Goal: Information Seeking & Learning: Learn about a topic

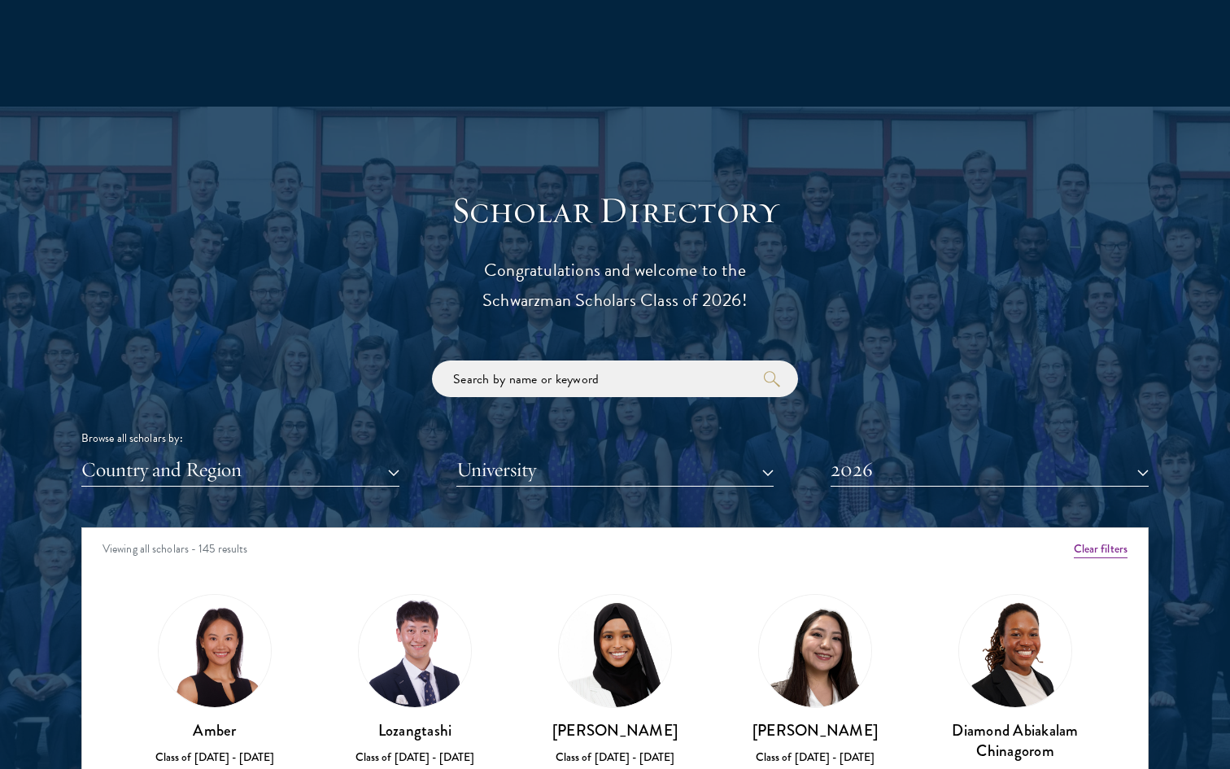
scroll to position [1638, 0]
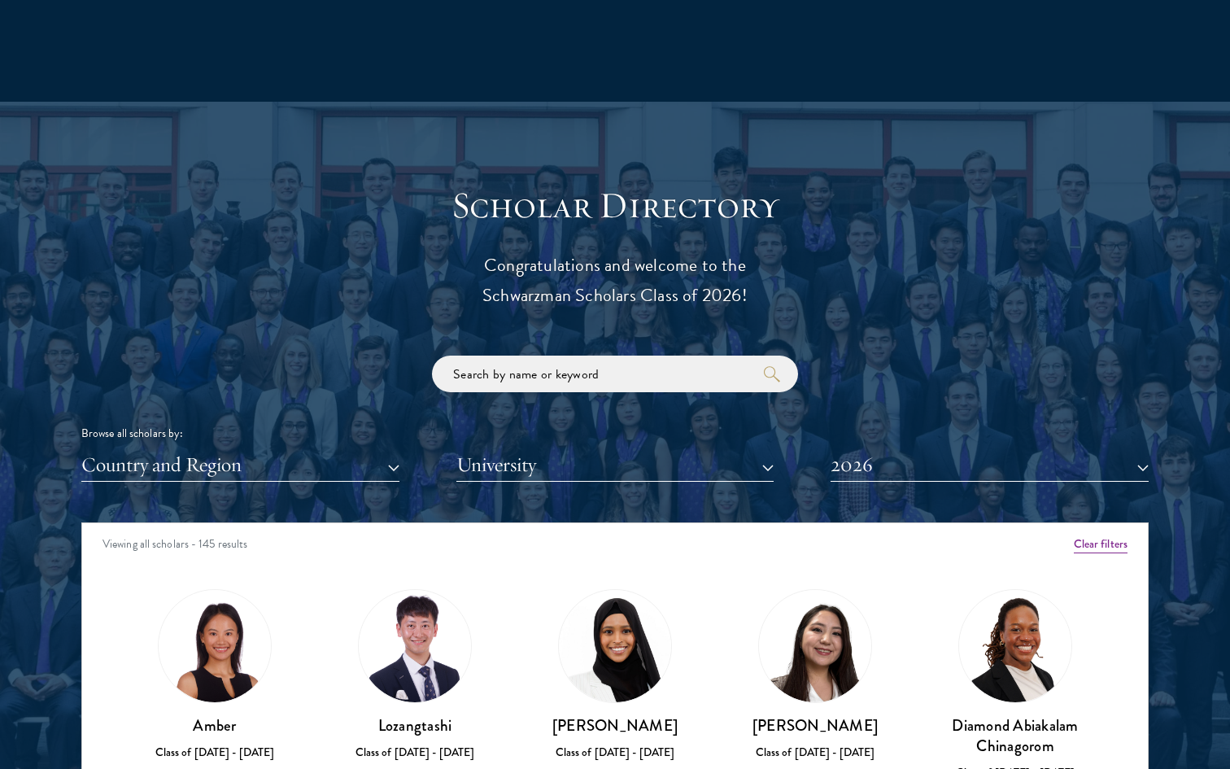
click at [511, 483] on div "Scholar Directory Congratulations and welcome to the Schwarzman Scholars Class …" at bounding box center [615, 597] width 1068 height 828
click at [511, 465] on button "University" at bounding box center [615, 464] width 318 height 33
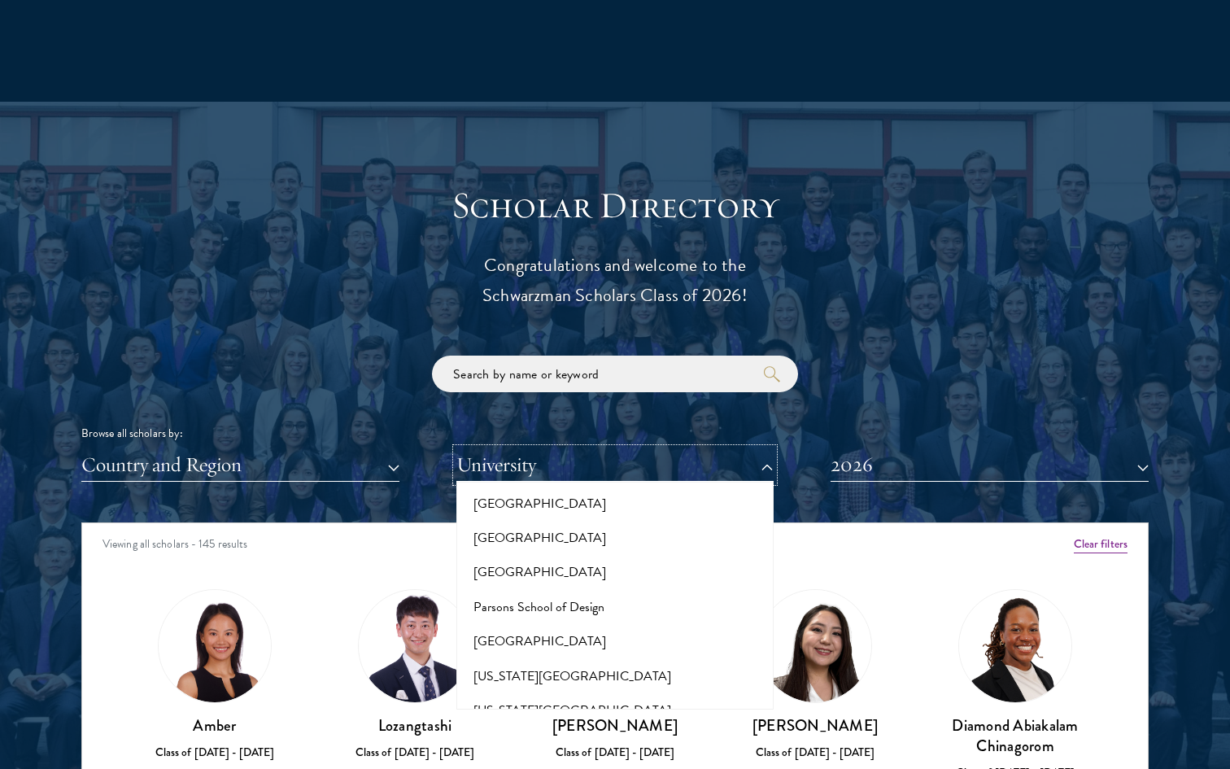
scroll to position [7611, 0]
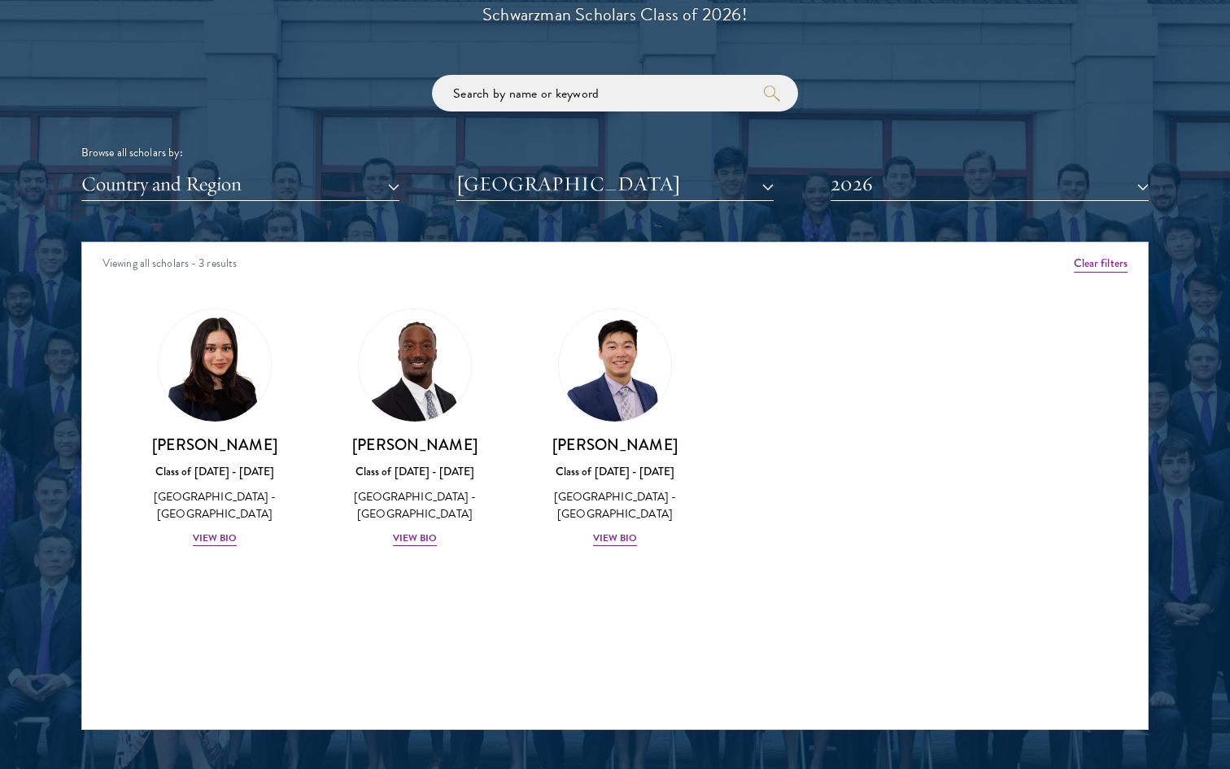
scroll to position [1962, 0]
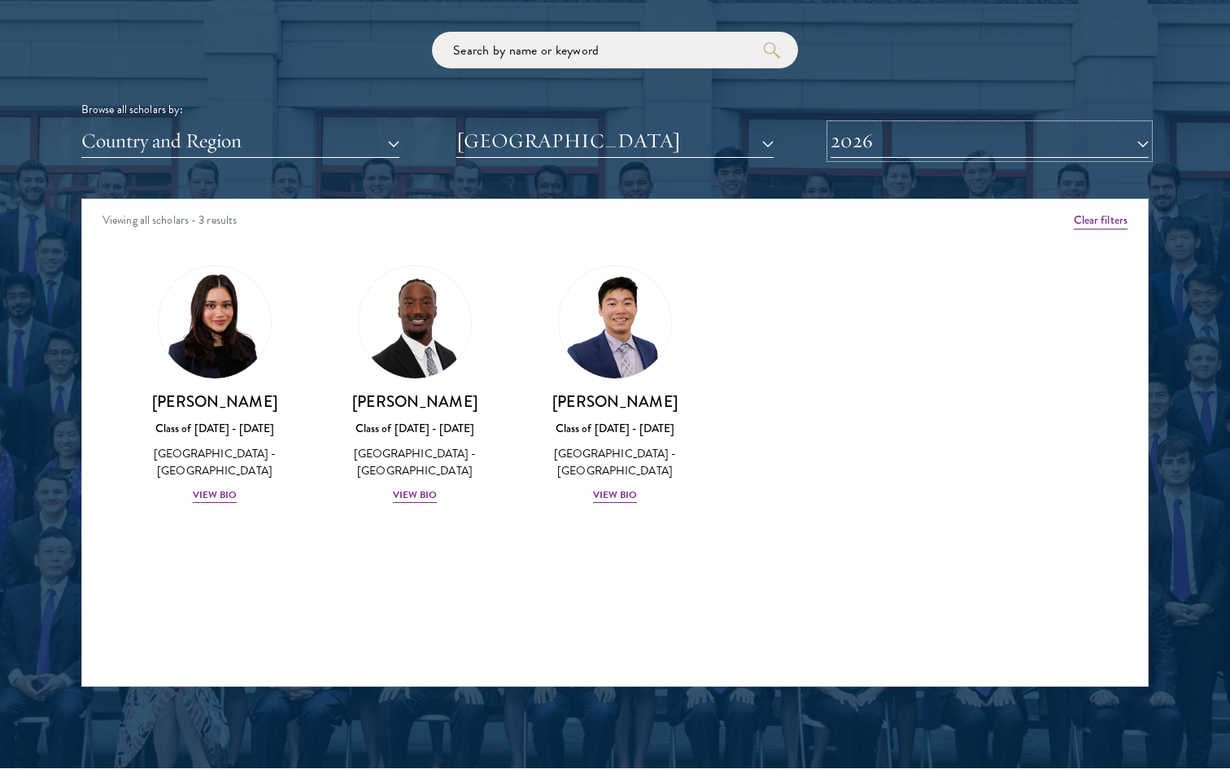
click at [872, 144] on button "2026" at bounding box center [990, 140] width 318 height 33
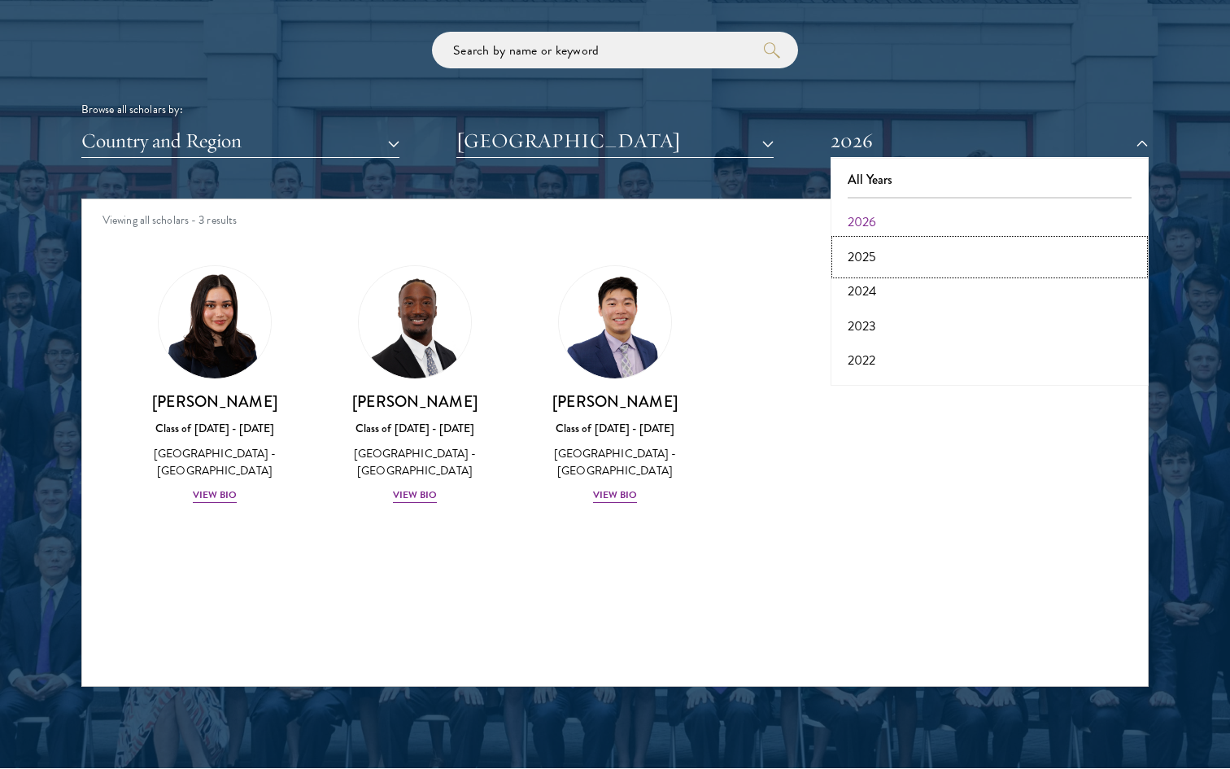
click at [867, 256] on button "2025" at bounding box center [990, 257] width 308 height 34
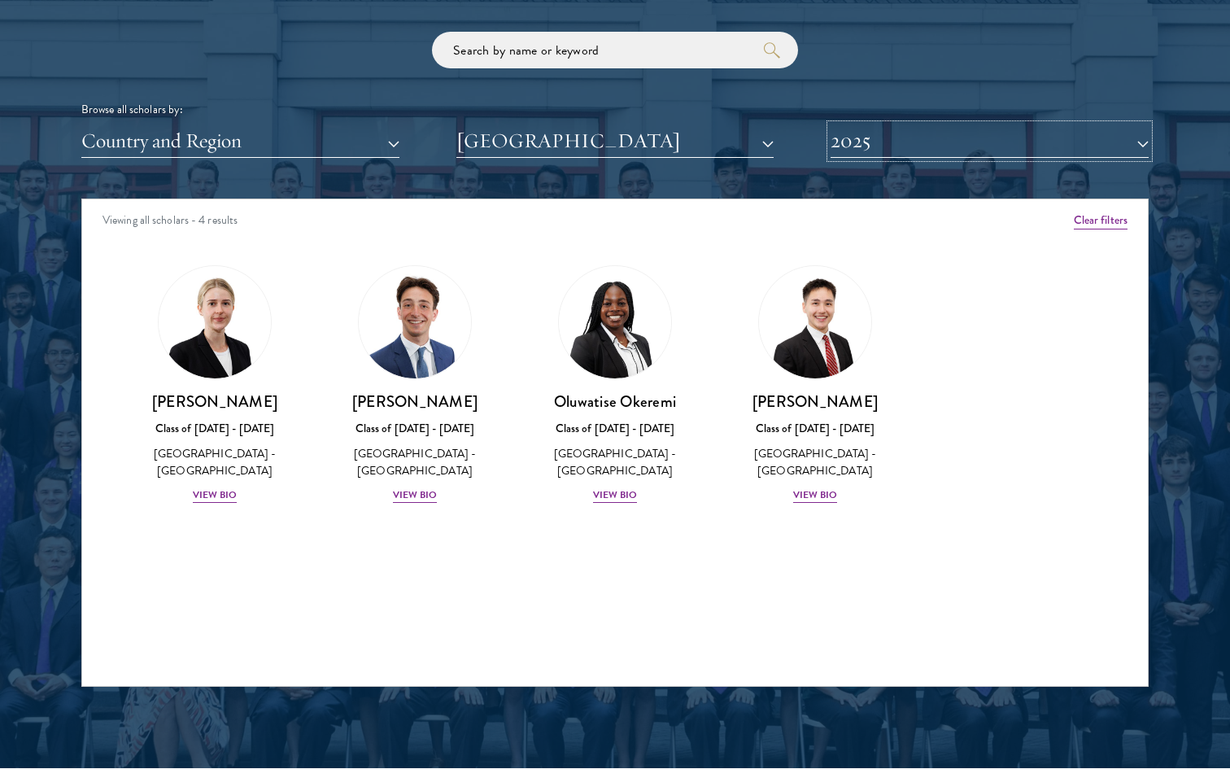
click at [885, 148] on button "2025" at bounding box center [990, 140] width 318 height 33
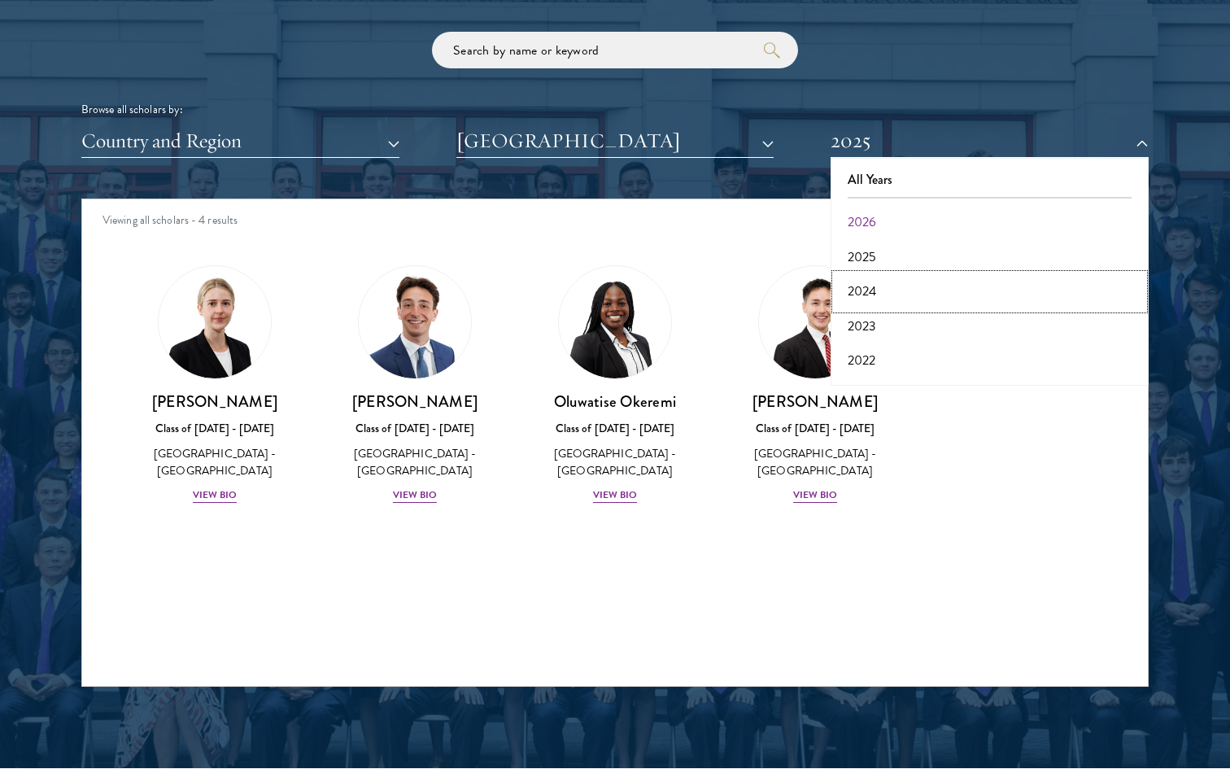
click at [871, 295] on button "2024" at bounding box center [990, 291] width 308 height 34
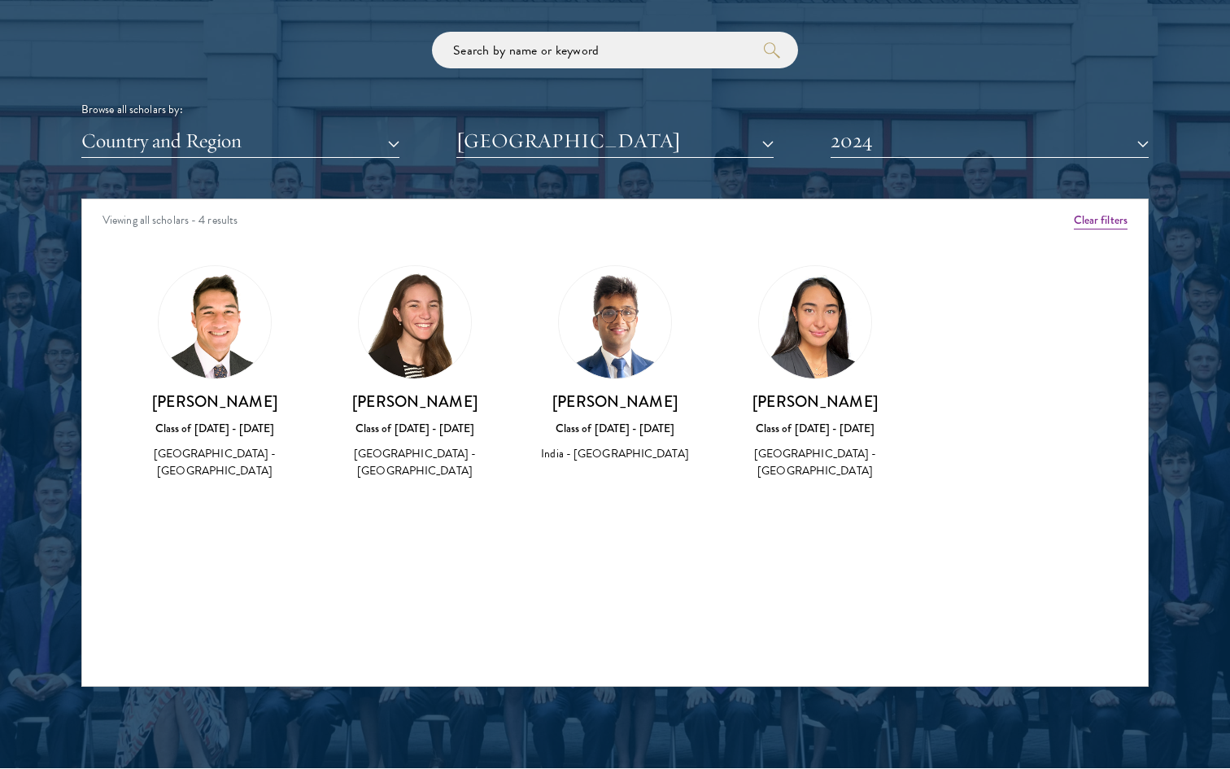
click at [203, 403] on h3 "[PERSON_NAME]" at bounding box center [215, 401] width 168 height 20
click at [199, 443] on div "[PERSON_NAME] Class of [DATE] - [DATE] [GEOGRAPHIC_DATA] - [GEOGRAPHIC_DATA]" at bounding box center [215, 436] width 168 height 90
drag, startPoint x: 164, startPoint y: 391, endPoint x: 255, endPoint y: 439, distance: 102.6
click at [255, 439] on div "[PERSON_NAME] Class of [DATE] - [DATE] [GEOGRAPHIC_DATA] - [GEOGRAPHIC_DATA]" at bounding box center [215, 436] width 168 height 90
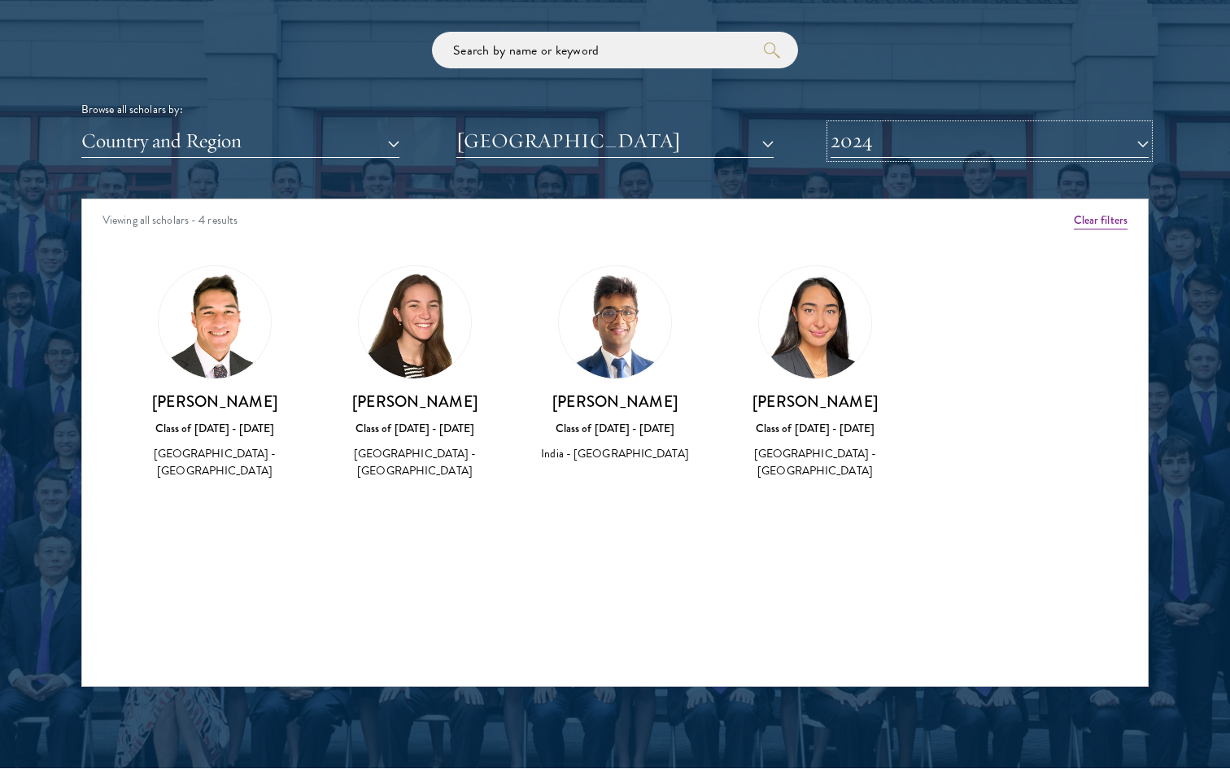
click at [929, 148] on button "2024" at bounding box center [990, 140] width 318 height 33
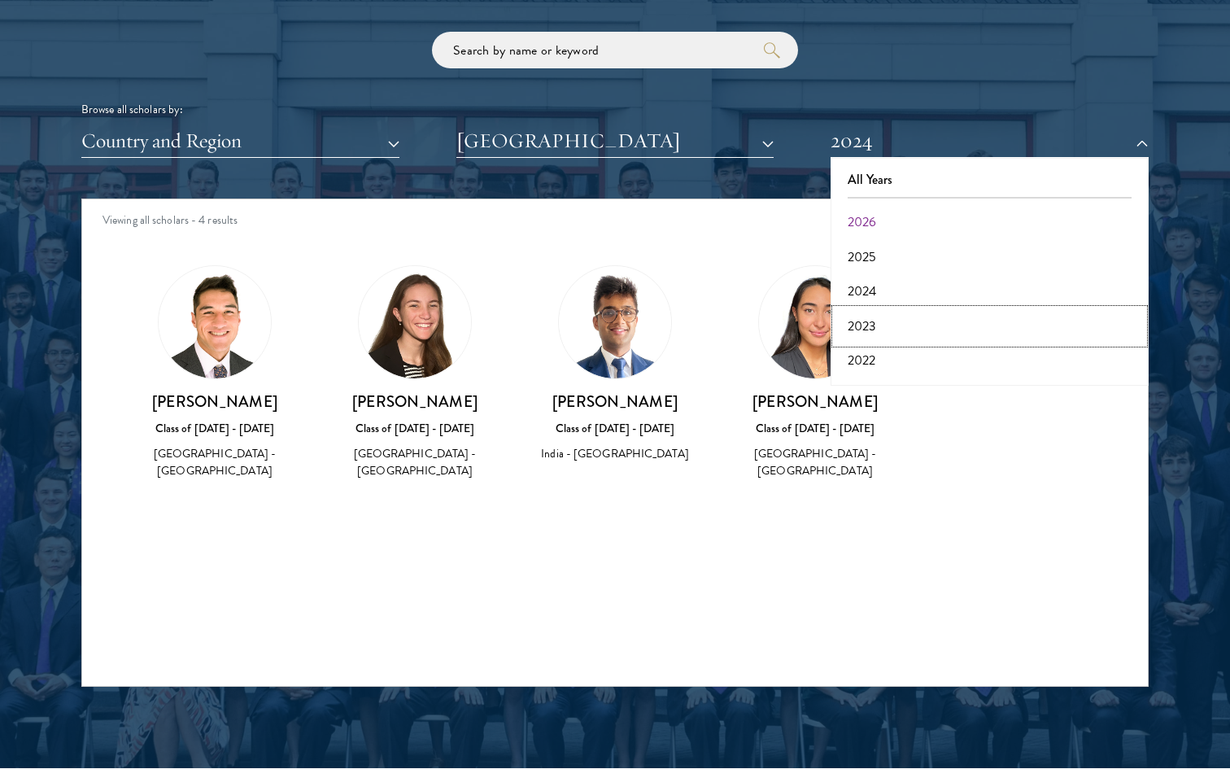
click at [868, 325] on button "2023" at bounding box center [990, 326] width 308 height 34
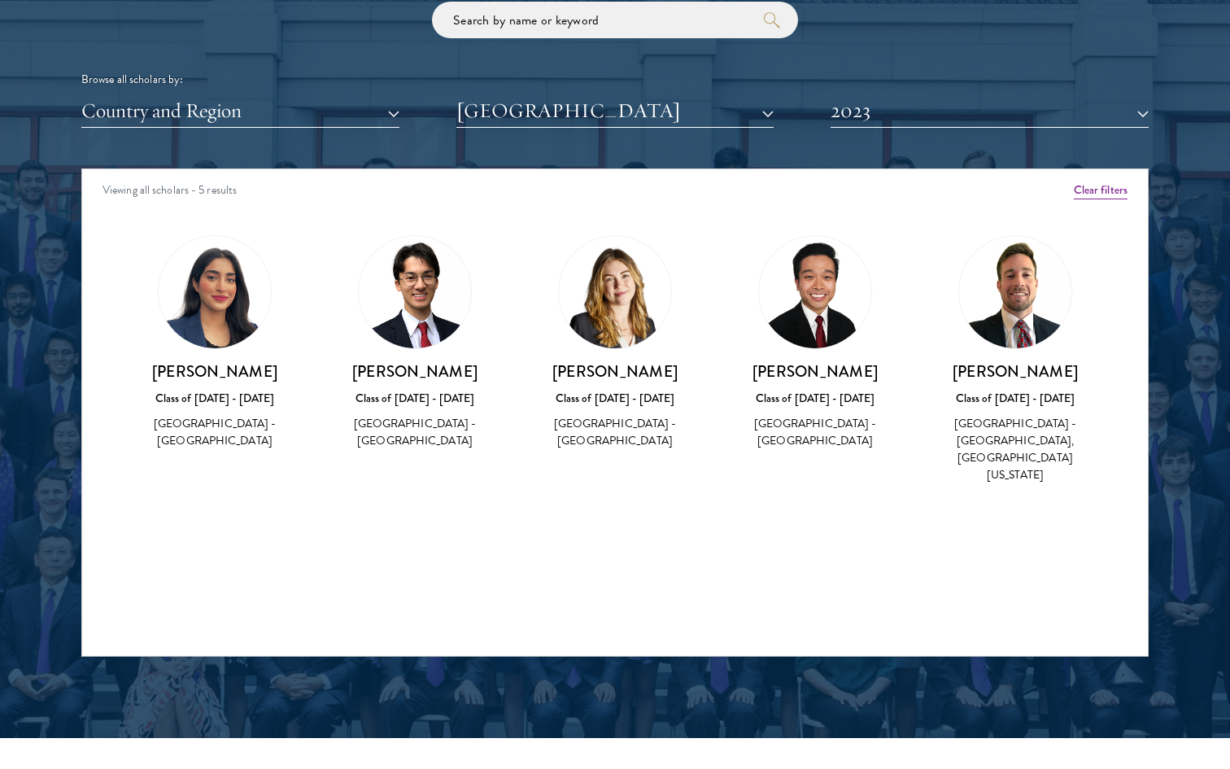
scroll to position [1998, 0]
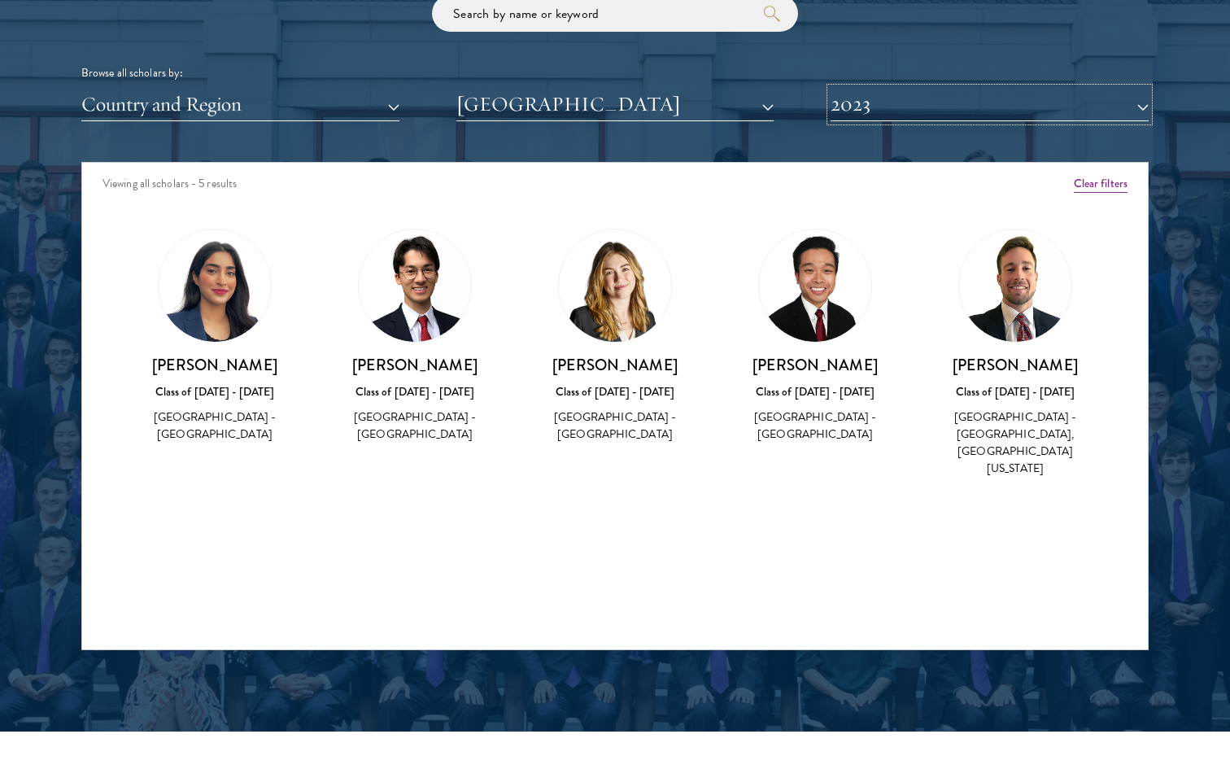
click at [922, 108] on button "2023" at bounding box center [990, 104] width 318 height 33
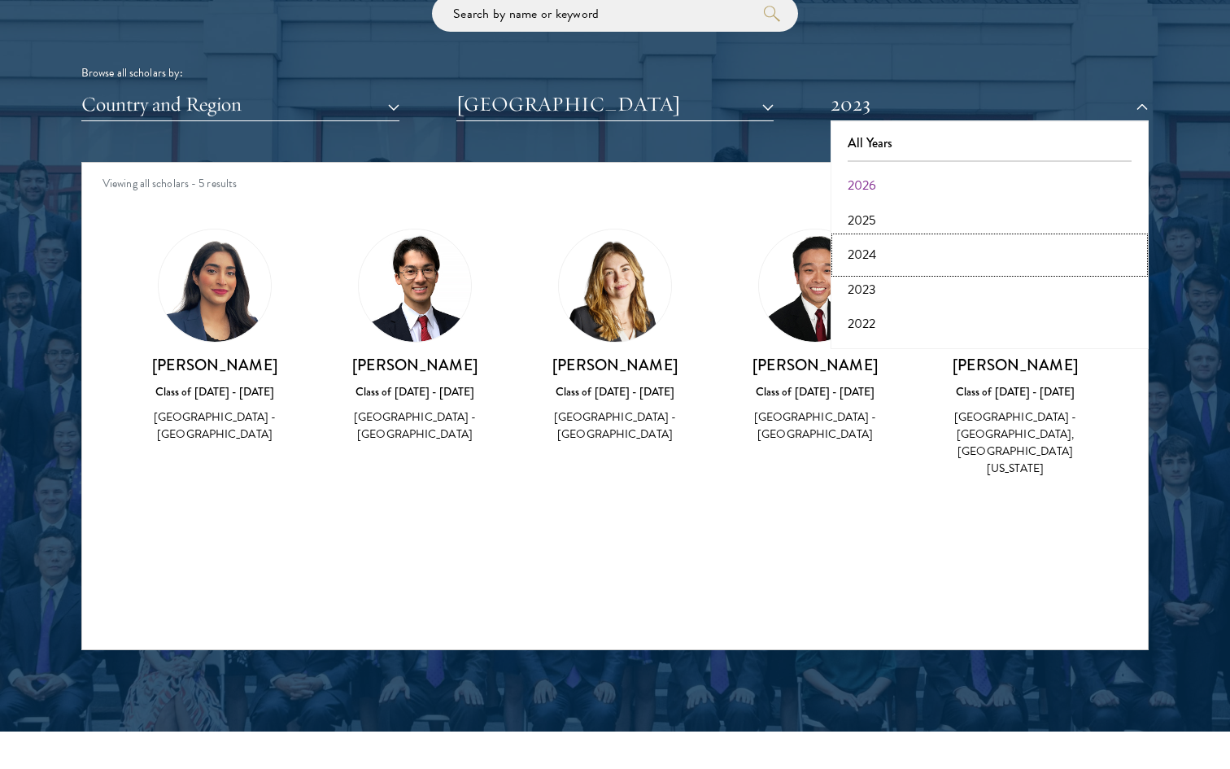
click at [889, 258] on button "2024" at bounding box center [990, 255] width 308 height 34
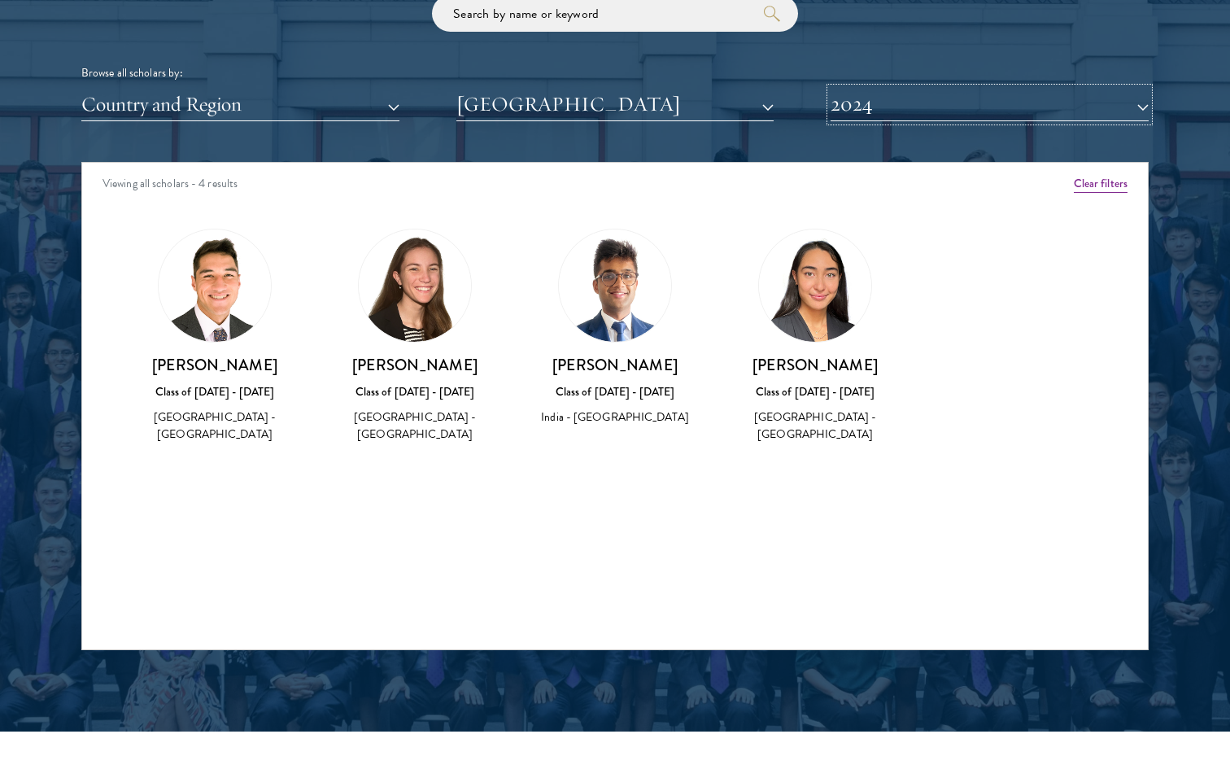
click at [913, 102] on button "2024" at bounding box center [990, 104] width 318 height 33
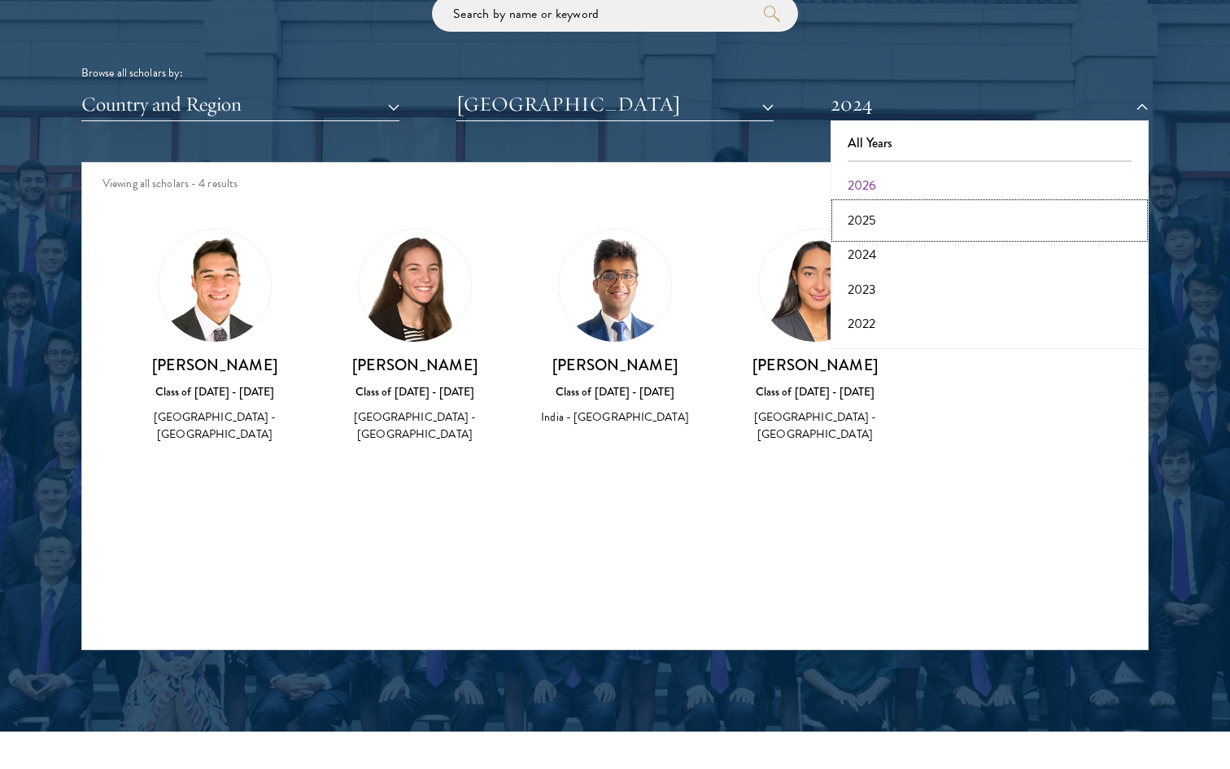
click at [867, 223] on button "2025" at bounding box center [990, 220] width 308 height 34
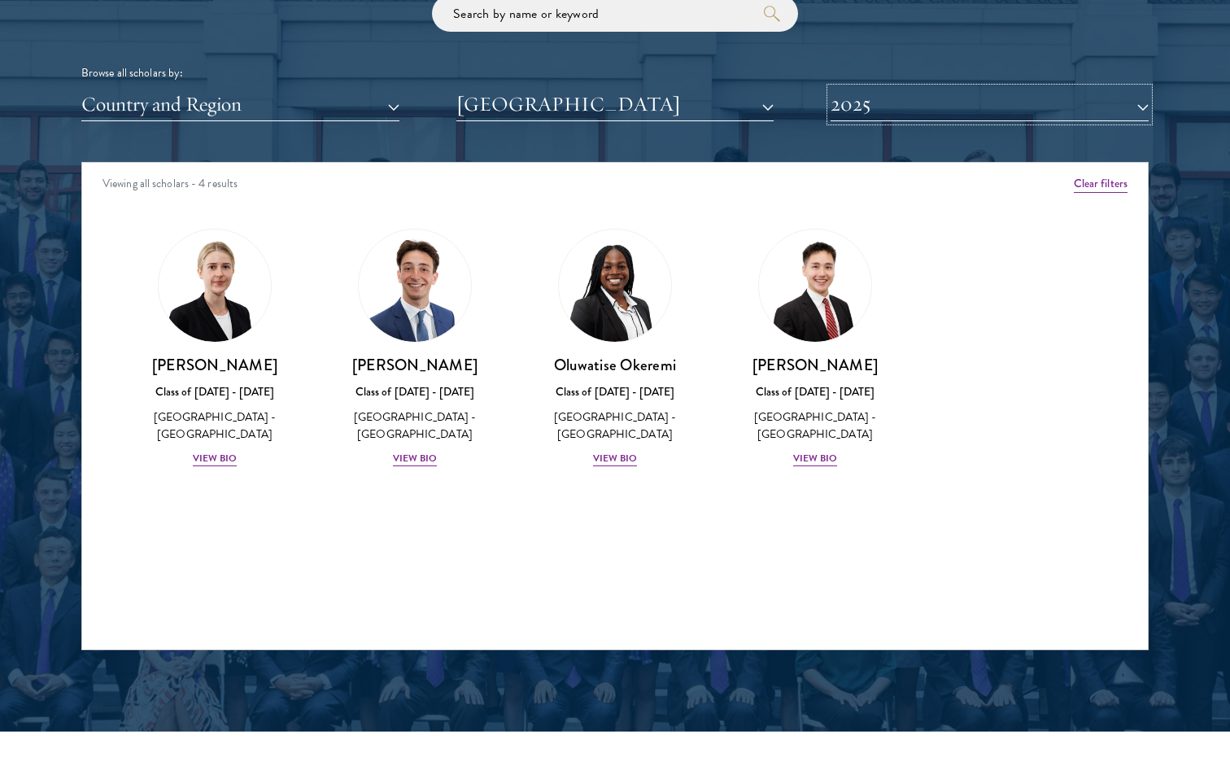
click at [907, 101] on button "2025" at bounding box center [990, 104] width 318 height 33
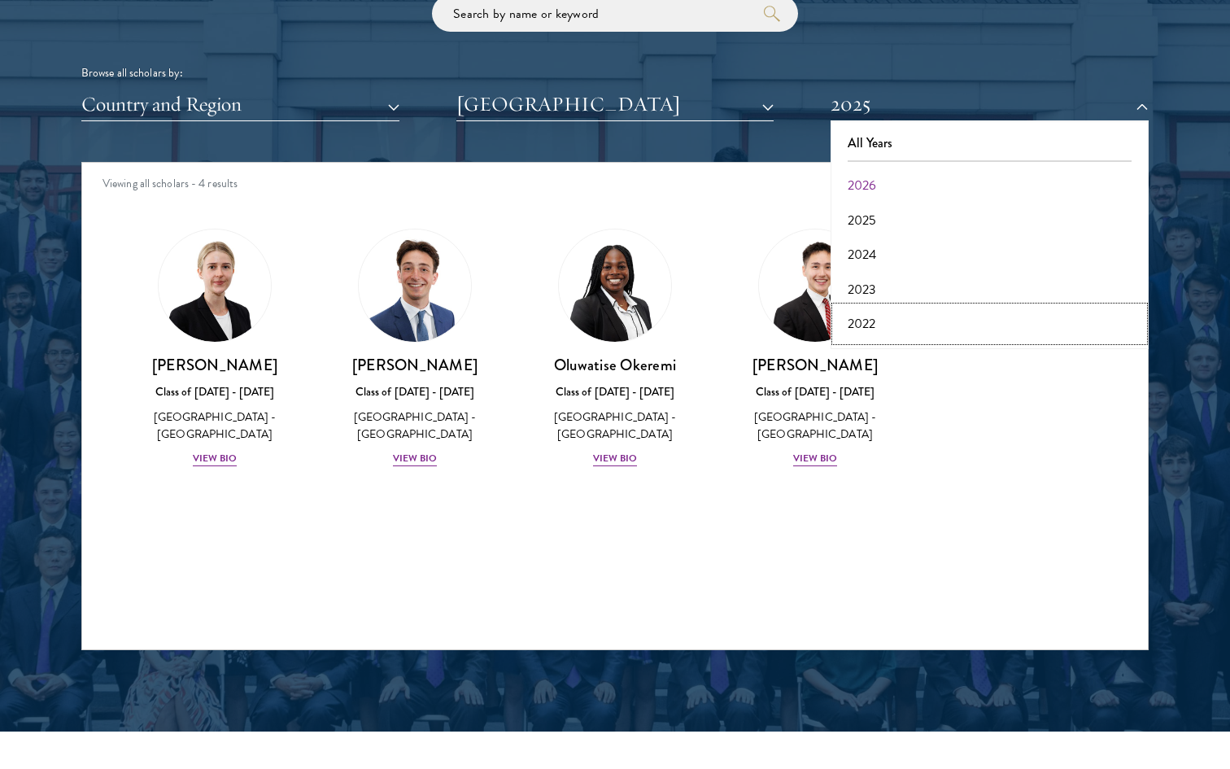
click at [880, 323] on button "2022" at bounding box center [990, 324] width 308 height 34
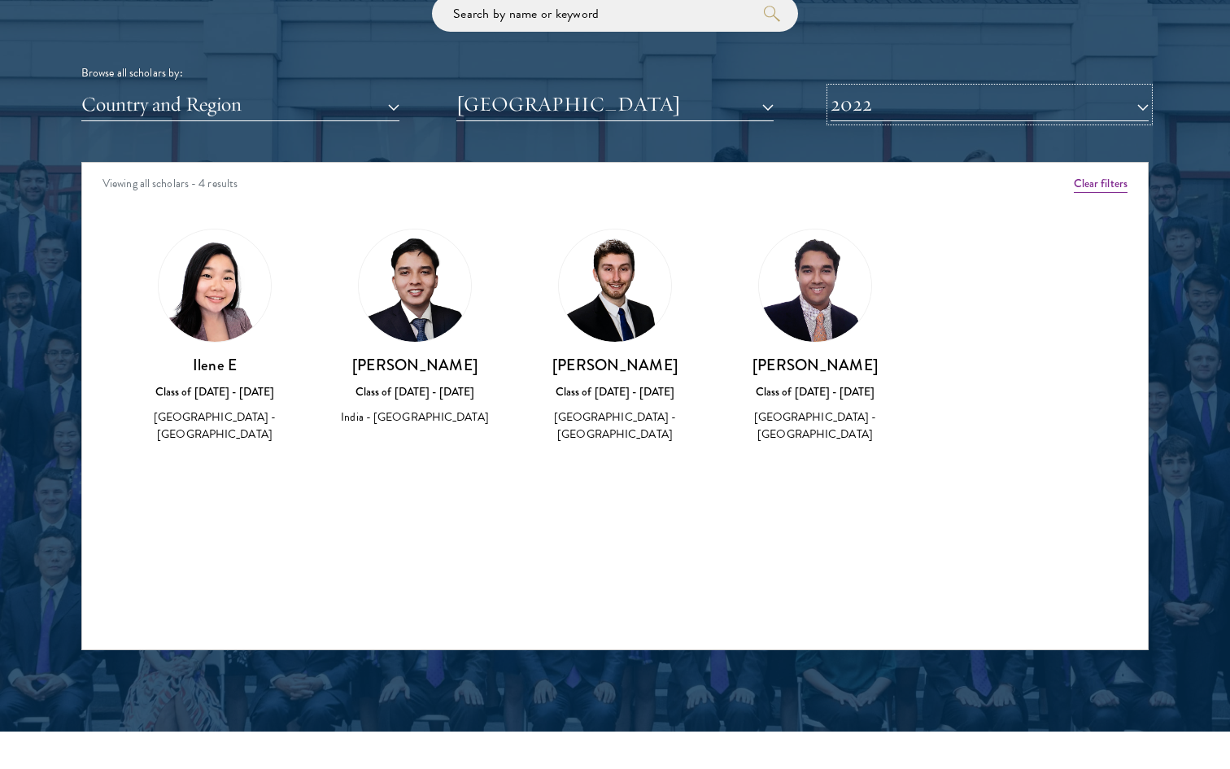
click at [920, 111] on button "2022" at bounding box center [990, 104] width 318 height 33
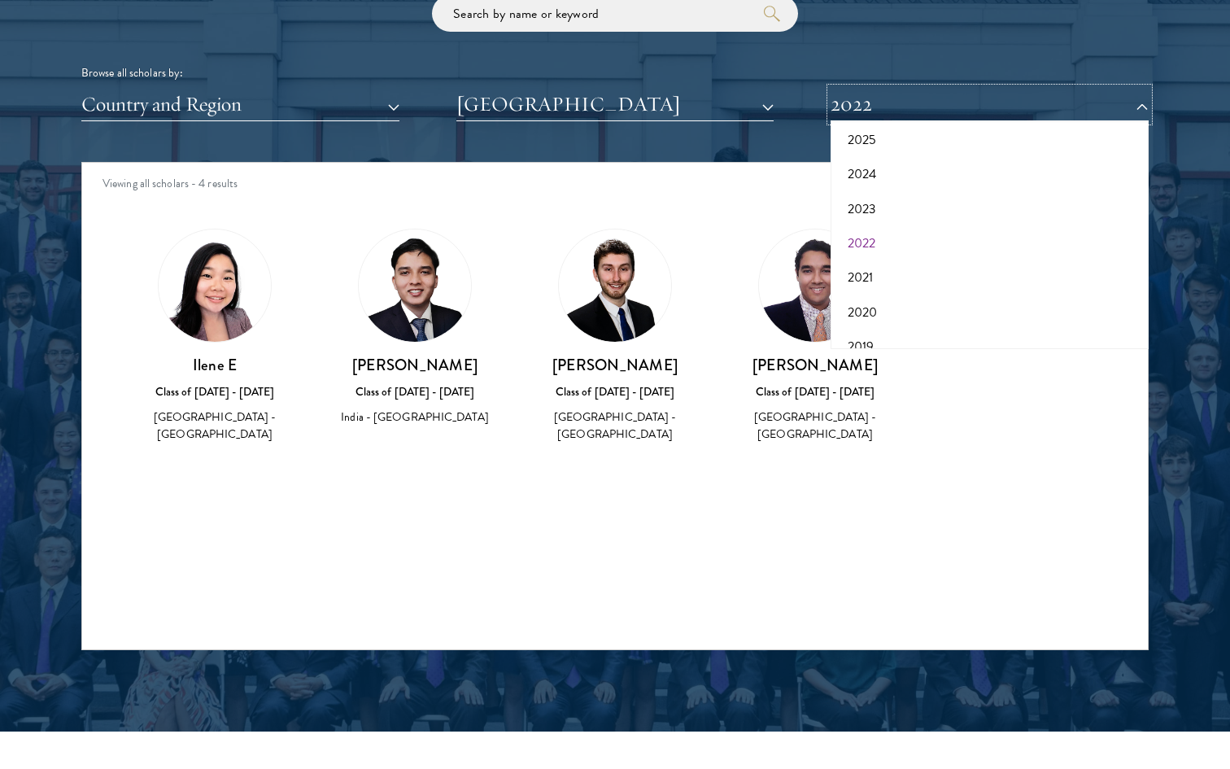
scroll to position [82, 0]
click at [861, 273] on button "2021" at bounding box center [990, 276] width 308 height 34
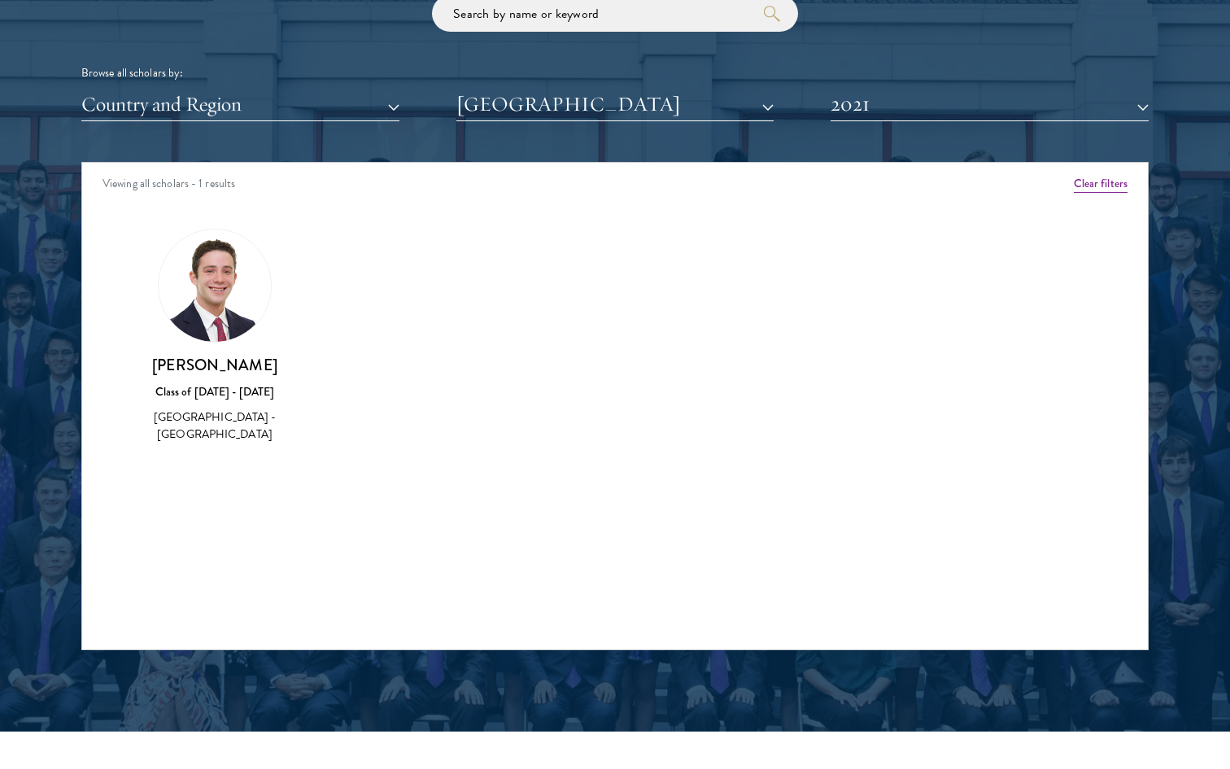
click at [905, 130] on div "Scholar Directory Congratulations and welcome to the Schwarzman Scholars Class …" at bounding box center [615, 237] width 1068 height 828
click at [905, 112] on button "2021" at bounding box center [990, 104] width 318 height 33
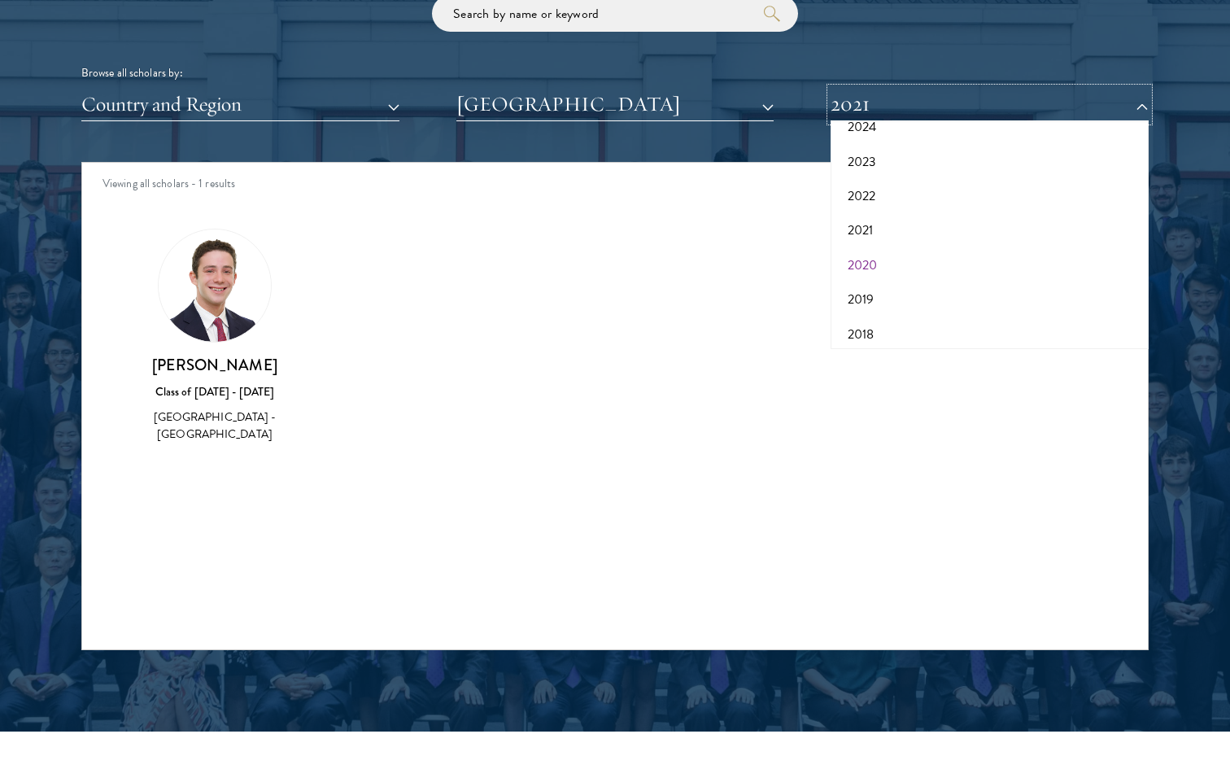
scroll to position [131, 0]
click at [872, 263] on button "2020" at bounding box center [990, 262] width 308 height 34
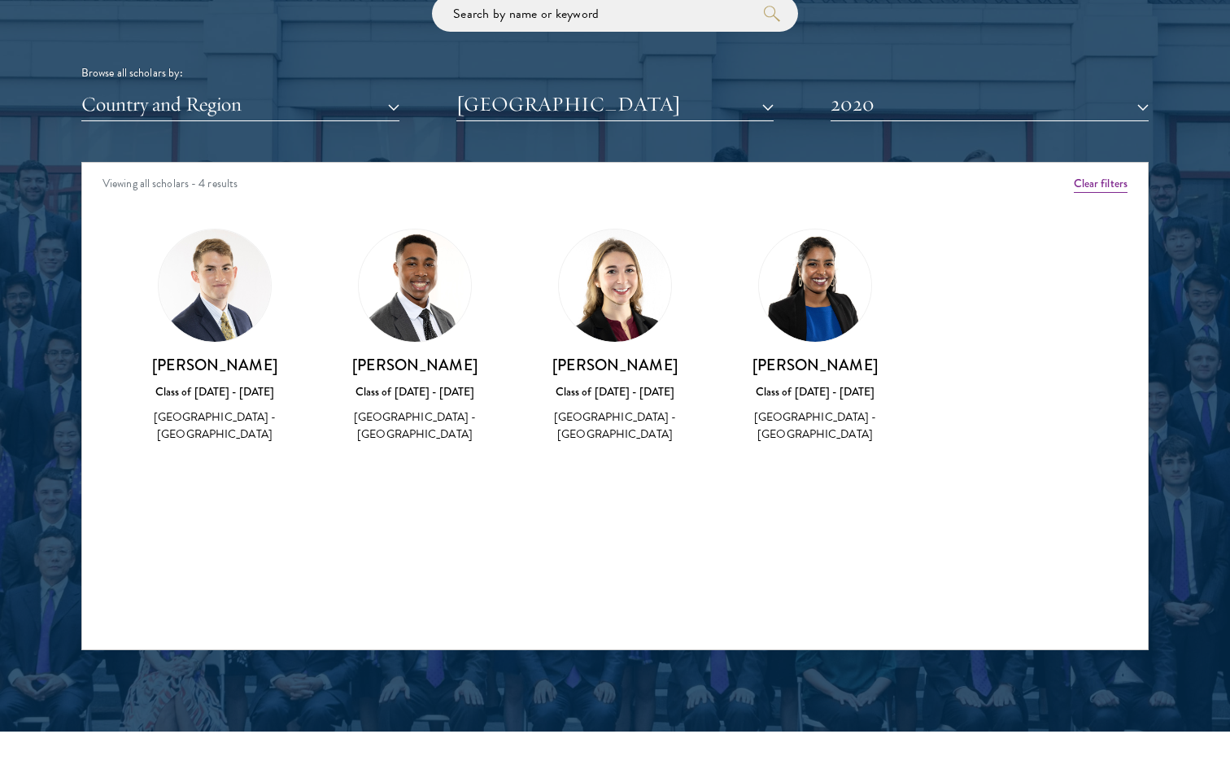
click at [906, 136] on div "Scholar Directory Congratulations and welcome to the Schwarzman Scholars Class …" at bounding box center [615, 237] width 1068 height 828
click at [903, 99] on button "2020" at bounding box center [990, 104] width 318 height 33
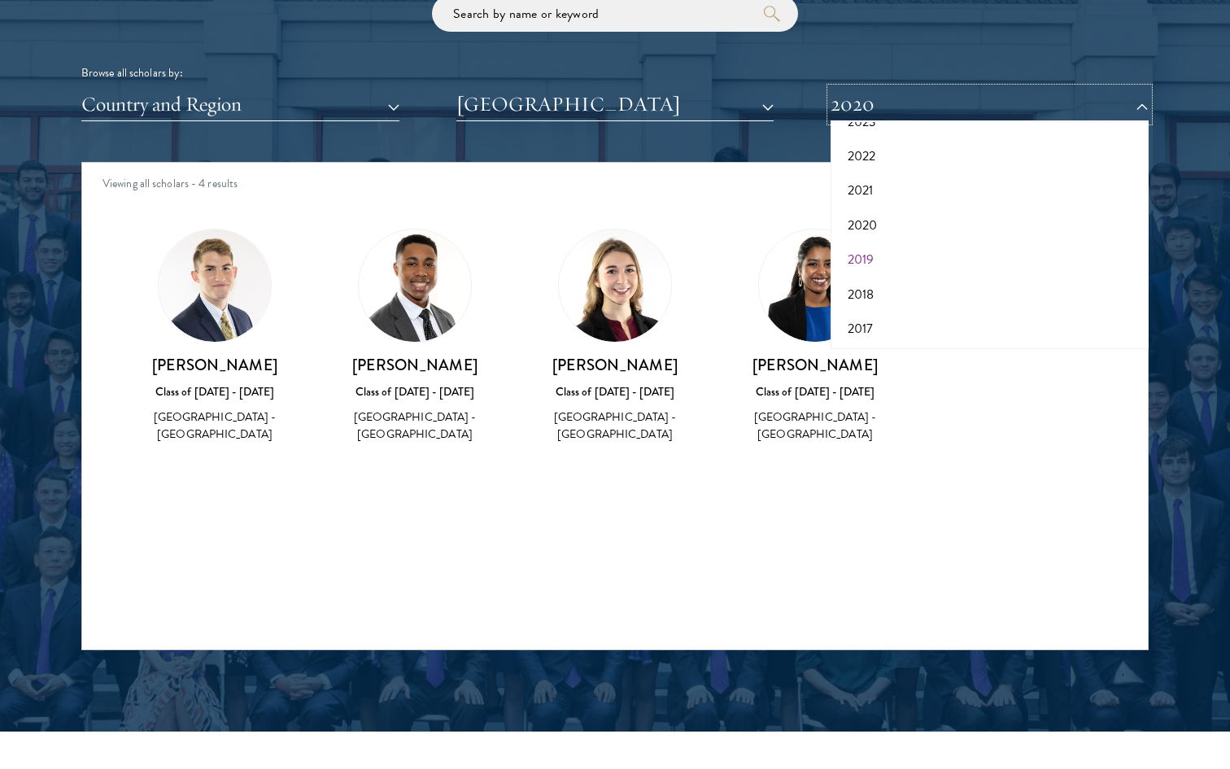
scroll to position [169, 0]
click at [862, 256] on button "2019" at bounding box center [990, 258] width 308 height 34
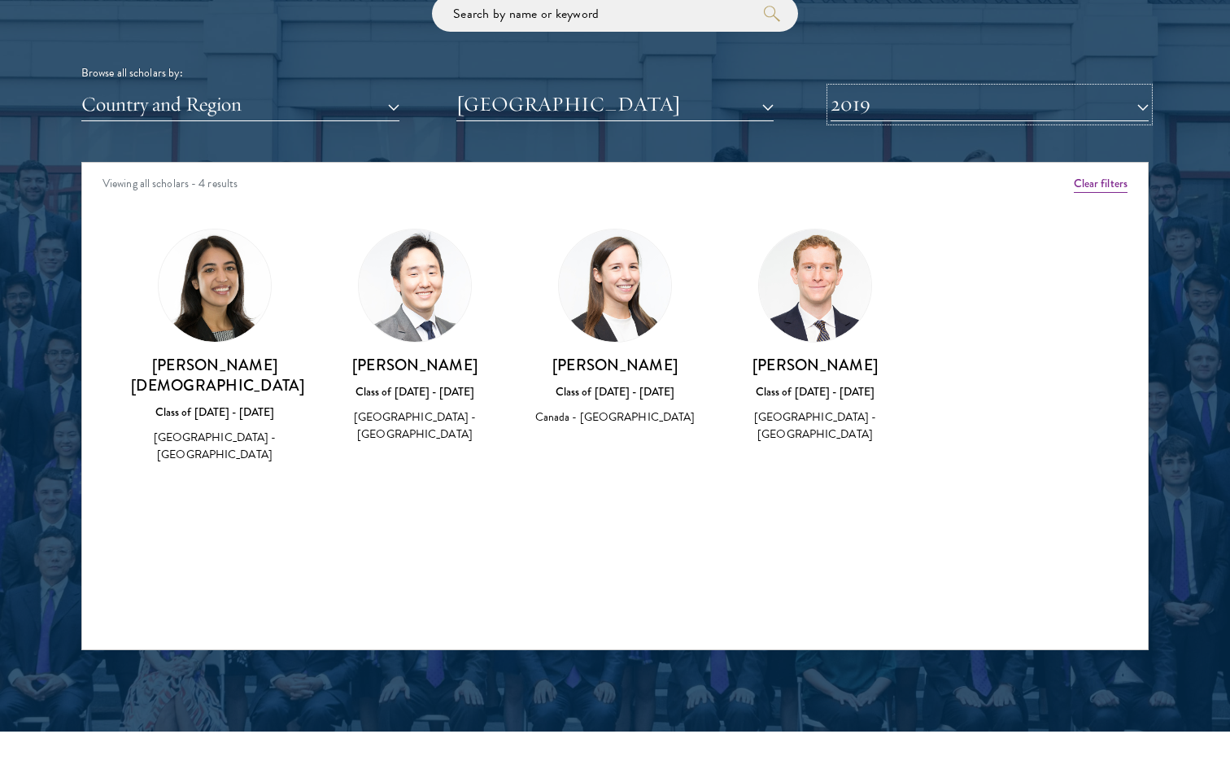
click at [923, 113] on button "2019" at bounding box center [990, 104] width 318 height 33
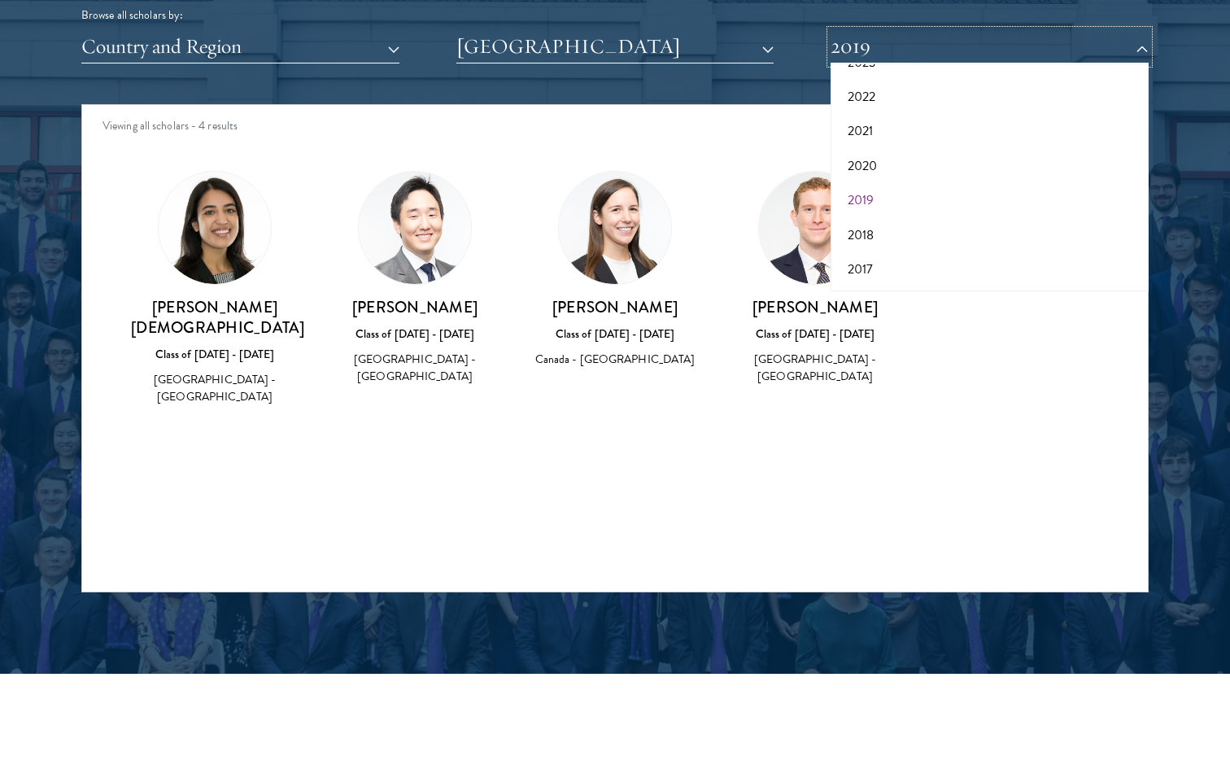
scroll to position [2060, 0]
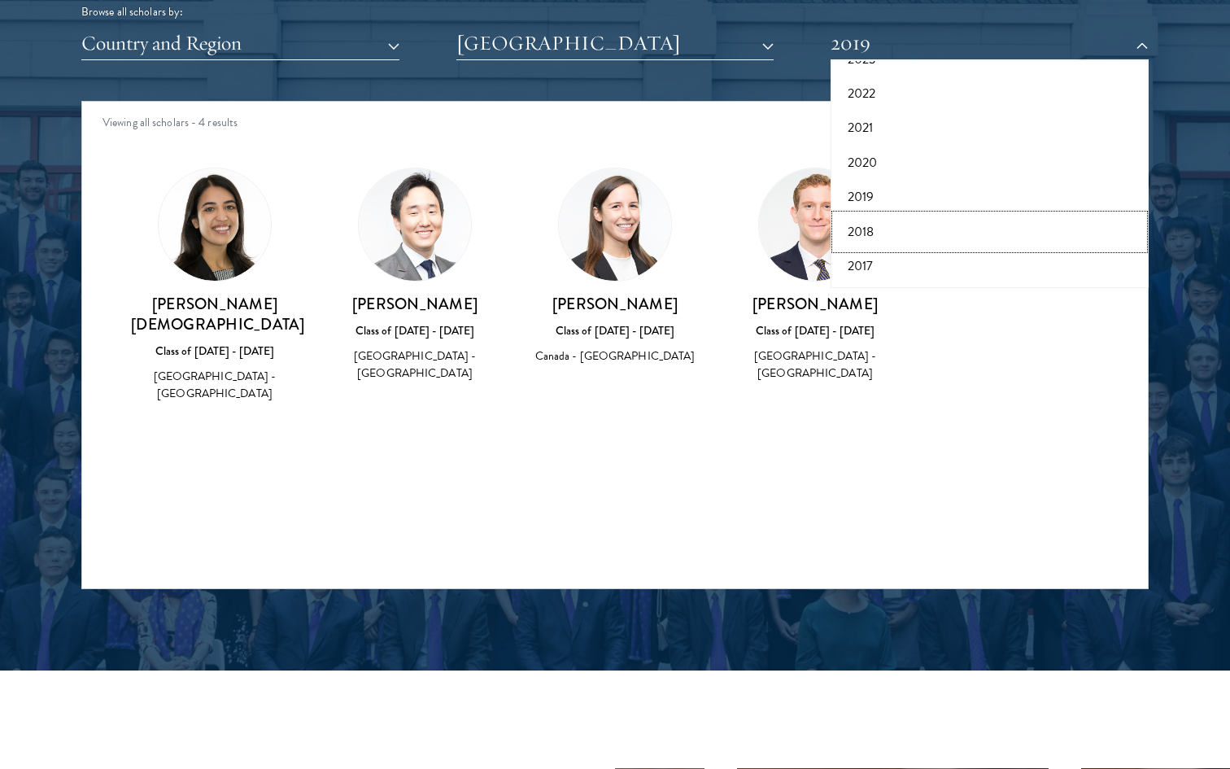
click at [864, 231] on button "2018" at bounding box center [990, 232] width 308 height 34
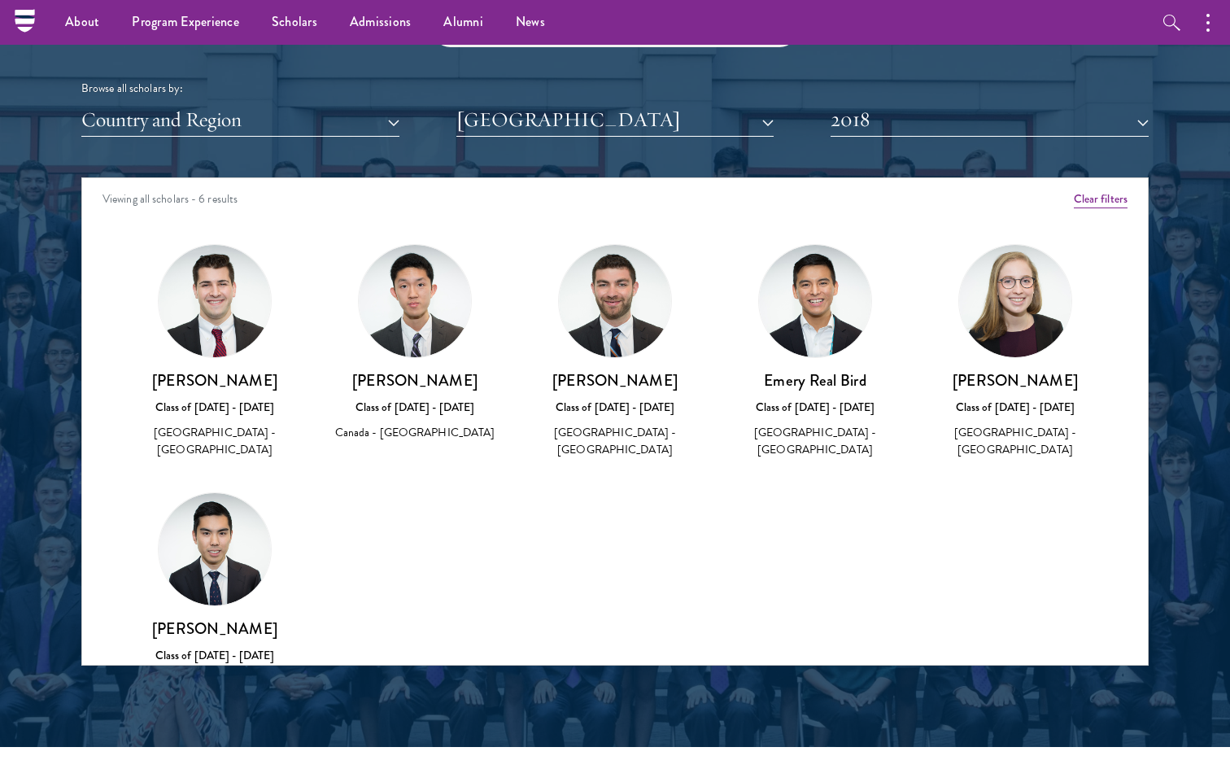
scroll to position [1978, 0]
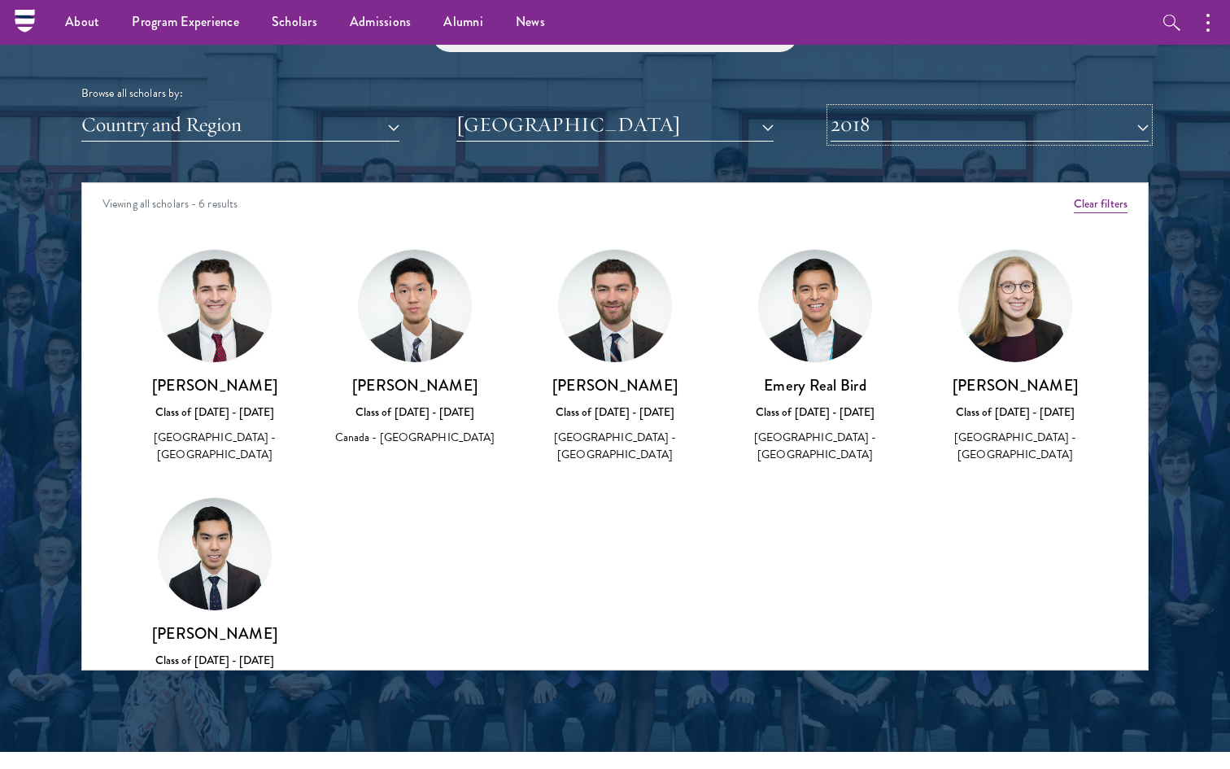
click at [902, 133] on button "2018" at bounding box center [990, 124] width 318 height 33
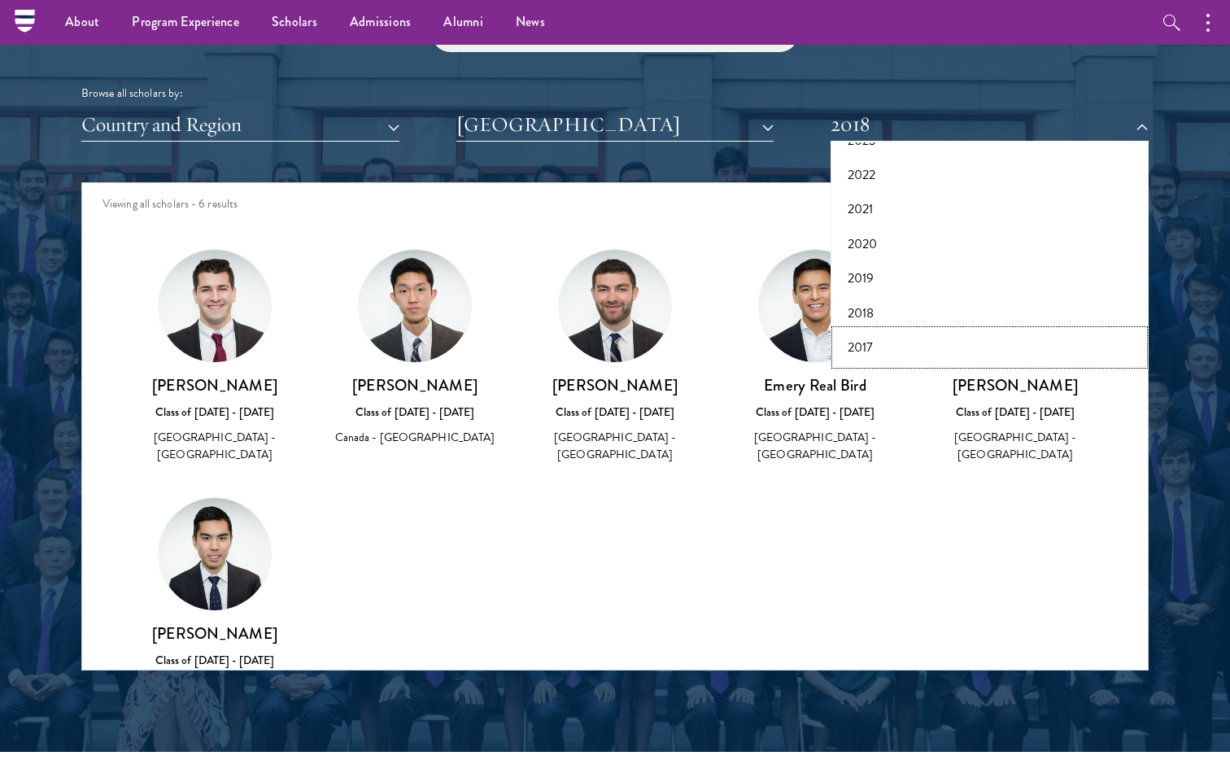
click at [860, 347] on button "2017" at bounding box center [990, 347] width 308 height 34
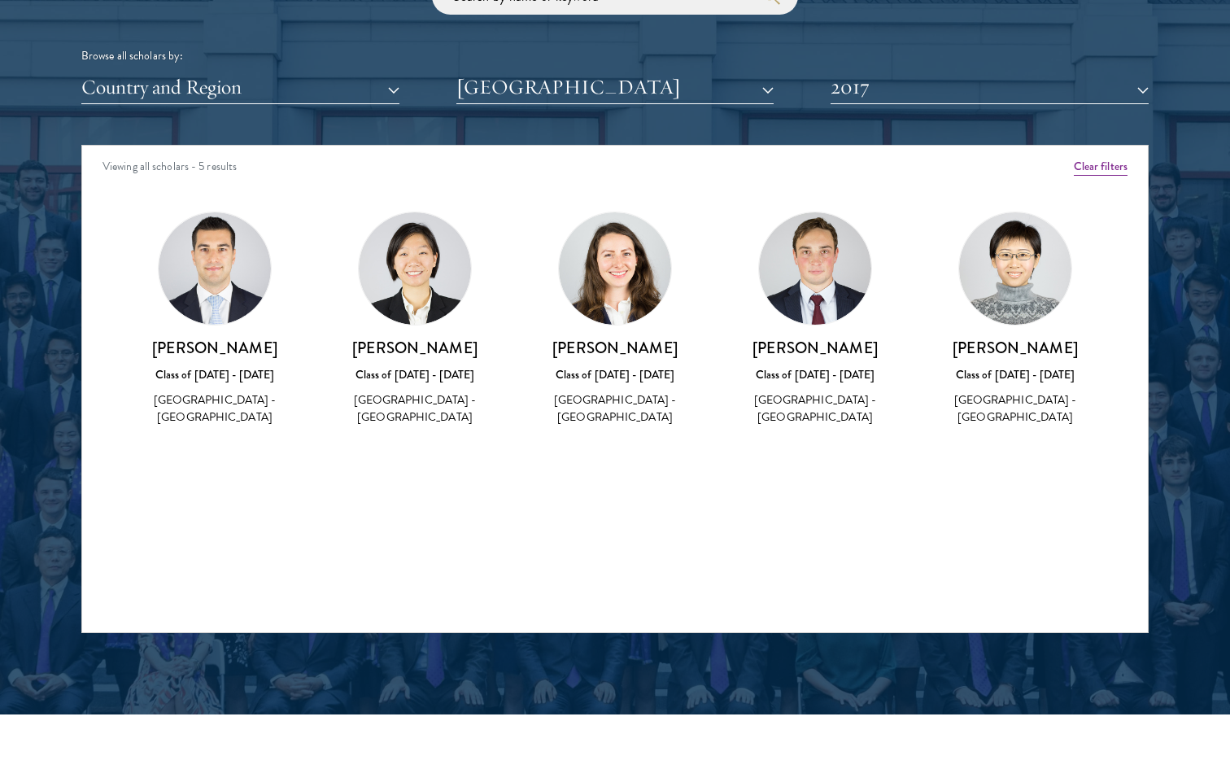
scroll to position [2017, 0]
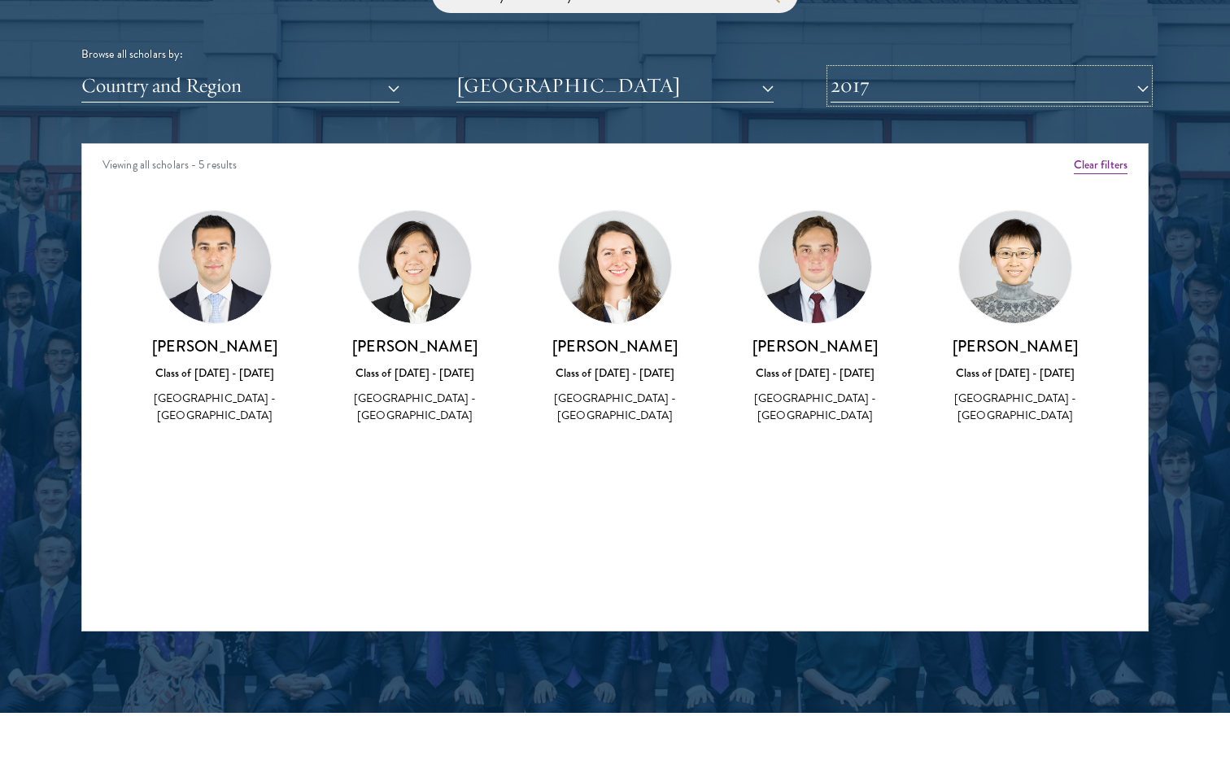
click at [898, 91] on button "2017" at bounding box center [990, 85] width 318 height 33
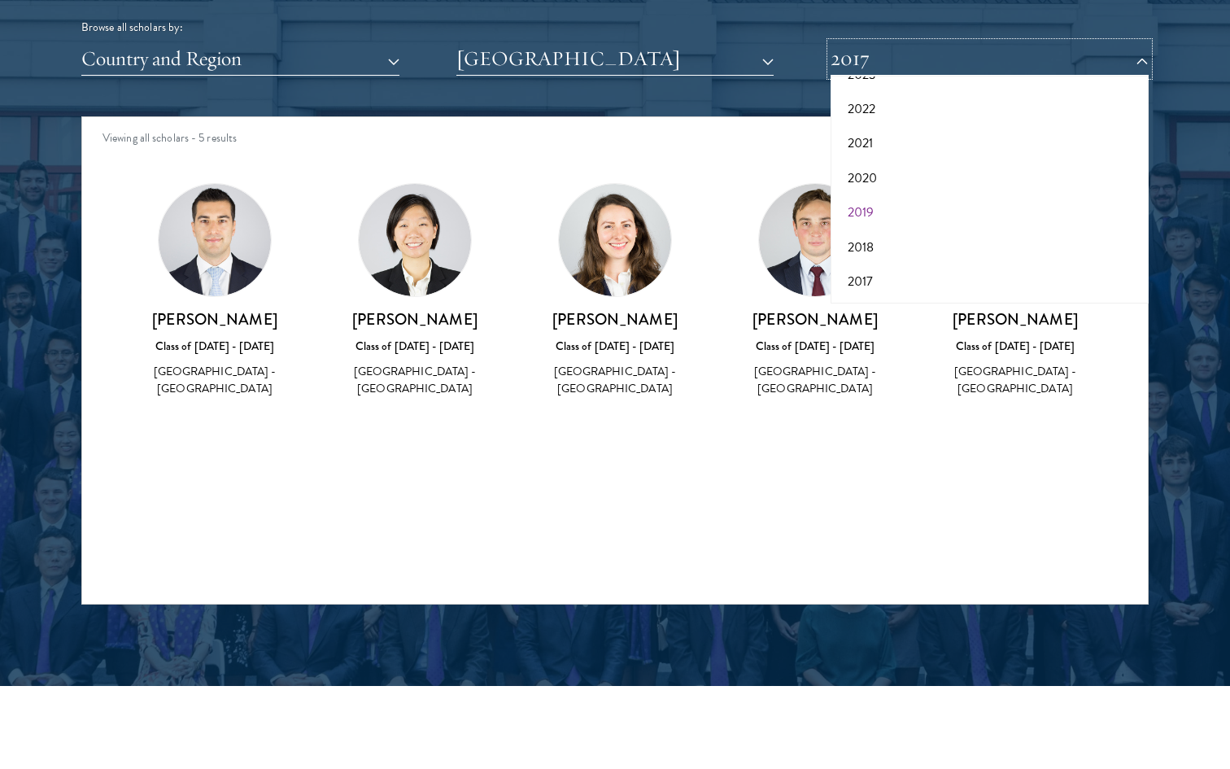
scroll to position [2058, 0]
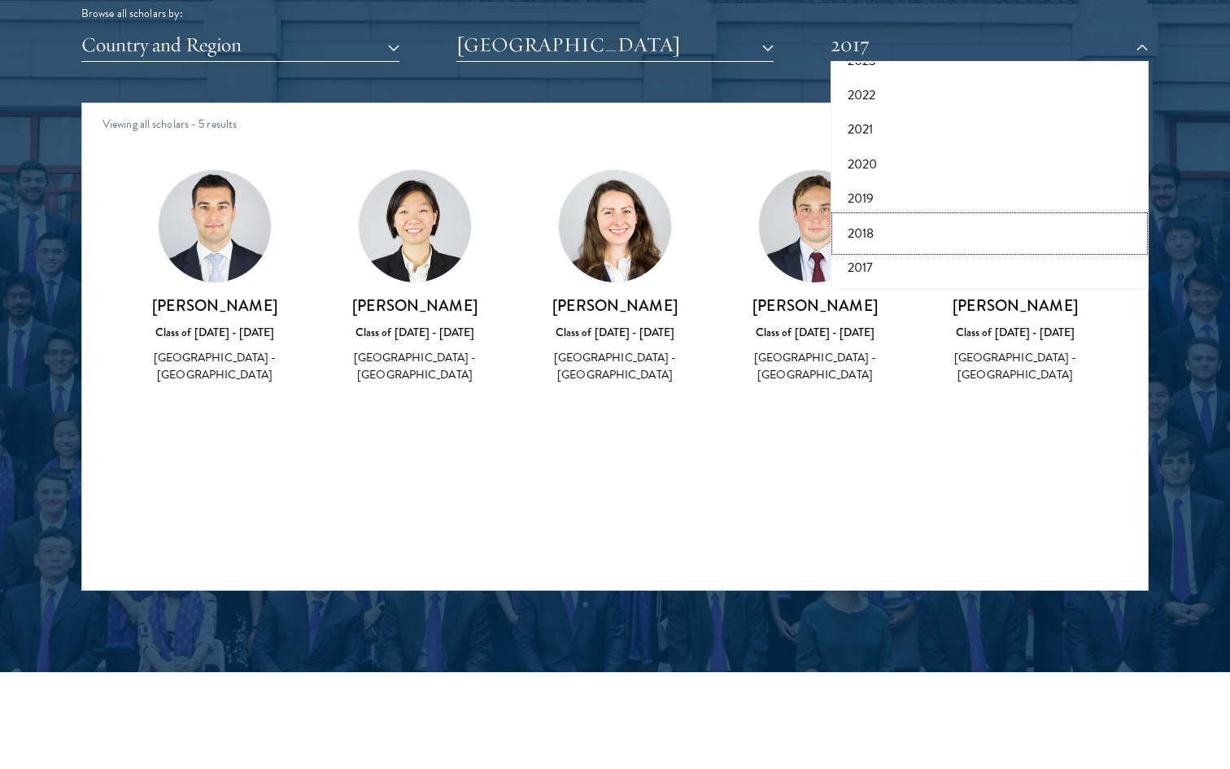
click at [867, 233] on button "2018" at bounding box center [990, 233] width 308 height 34
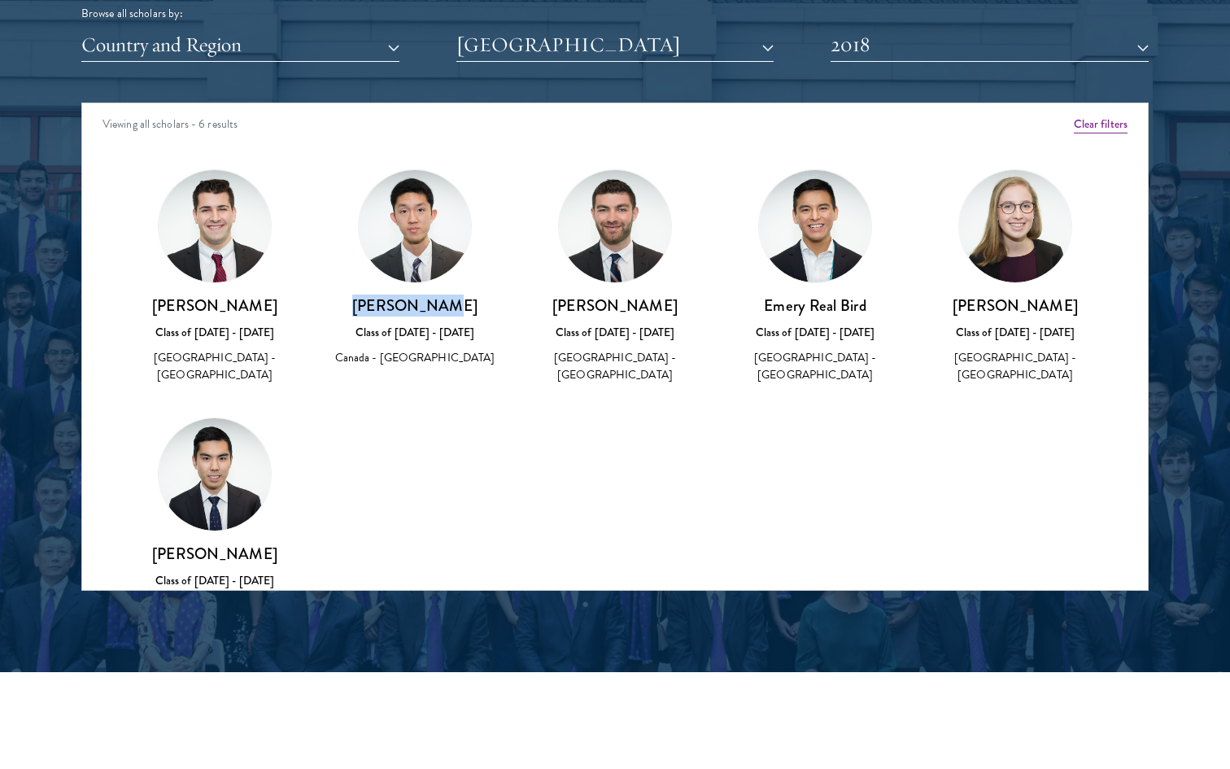
drag, startPoint x: 364, startPoint y: 300, endPoint x: 484, endPoint y: 300, distance: 120.4
click at [484, 300] on h3 "[PERSON_NAME]" at bounding box center [415, 305] width 168 height 20
copy h3 "[PERSON_NAME]"
click at [429, 391] on div "Amber Class of [DATE] - [DATE] [GEOGRAPHIC_DATA] - [GEOGRAPHIC_DATA] View Bio C…" at bounding box center [615, 407] width 1066 height 516
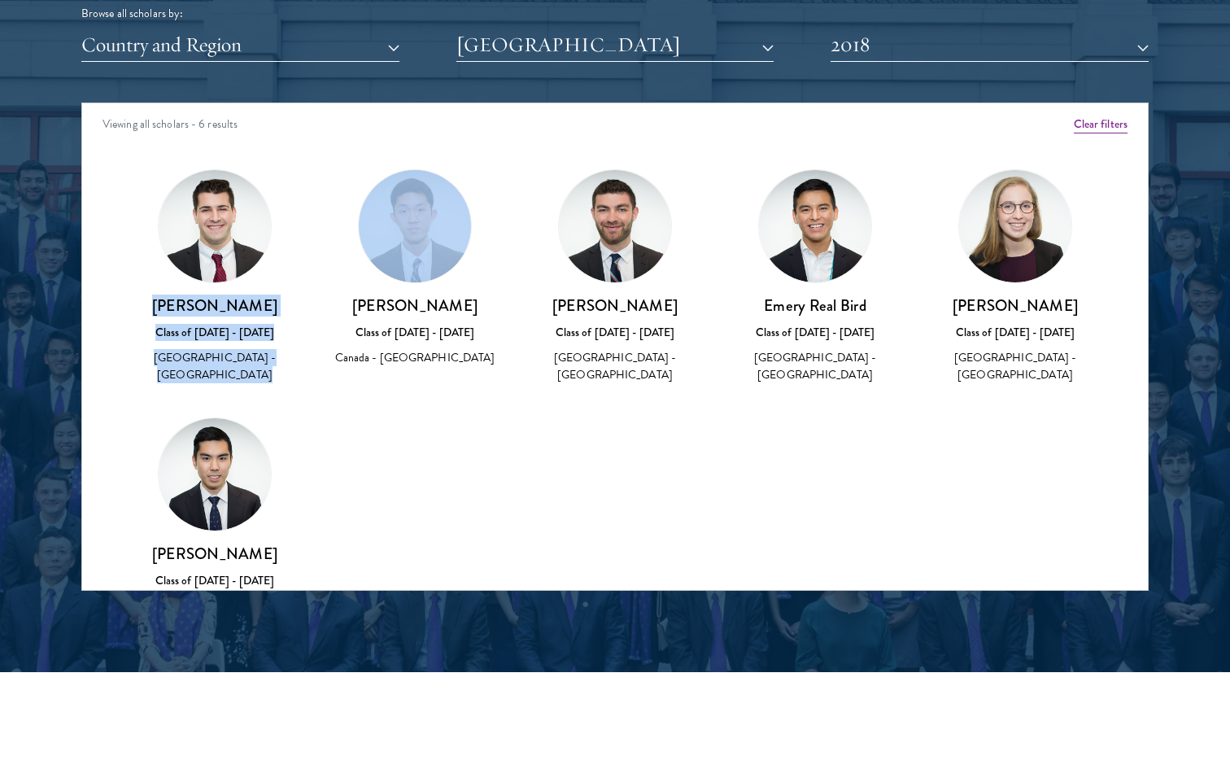
drag, startPoint x: 160, startPoint y: 295, endPoint x: 315, endPoint y: 295, distance: 154.6
click at [315, 295] on div "Amber Class of [DATE] - [DATE] [GEOGRAPHIC_DATA] - [GEOGRAPHIC_DATA] View Bio C…" at bounding box center [615, 407] width 1066 height 516
click at [315, 295] on div "[PERSON_NAME] Class of [DATE] - [DATE] [GEOGRAPHIC_DATA] - [GEOGRAPHIC_DATA]" at bounding box center [415, 268] width 200 height 231
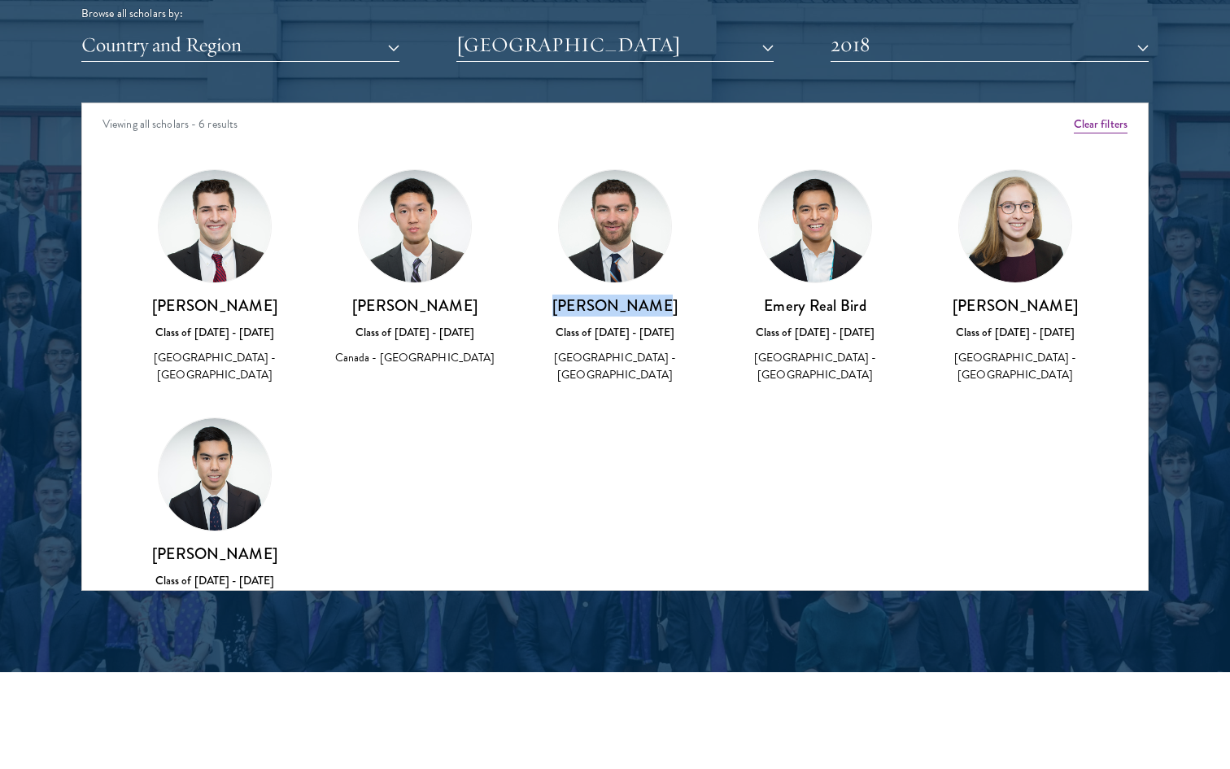
drag, startPoint x: 553, startPoint y: 311, endPoint x: 677, endPoint y: 311, distance: 123.7
click at [677, 311] on h3 "[PERSON_NAME]" at bounding box center [615, 305] width 168 height 20
drag, startPoint x: 833, startPoint y: 298, endPoint x: 894, endPoint y: 297, distance: 61.0
click at [897, 297] on h3 "Emery Real Bird" at bounding box center [816, 305] width 168 height 20
copy h3 "Emery Real Bird"
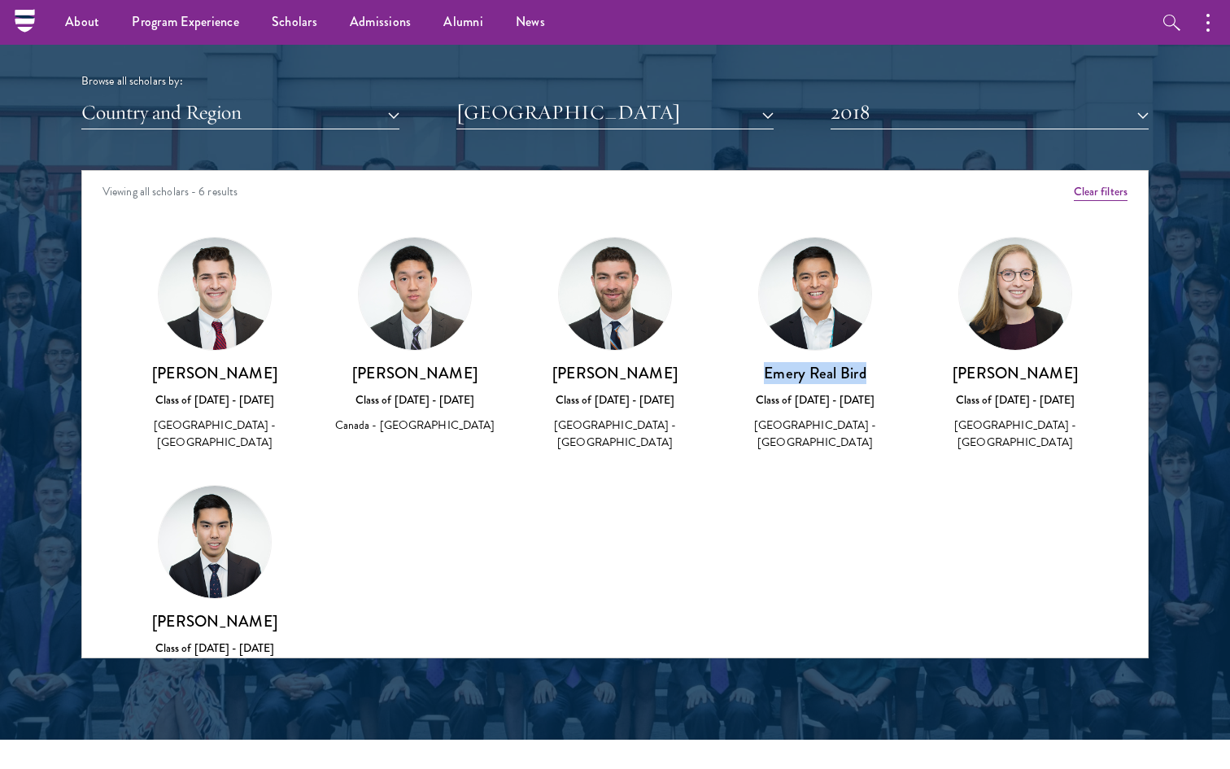
scroll to position [1963, 0]
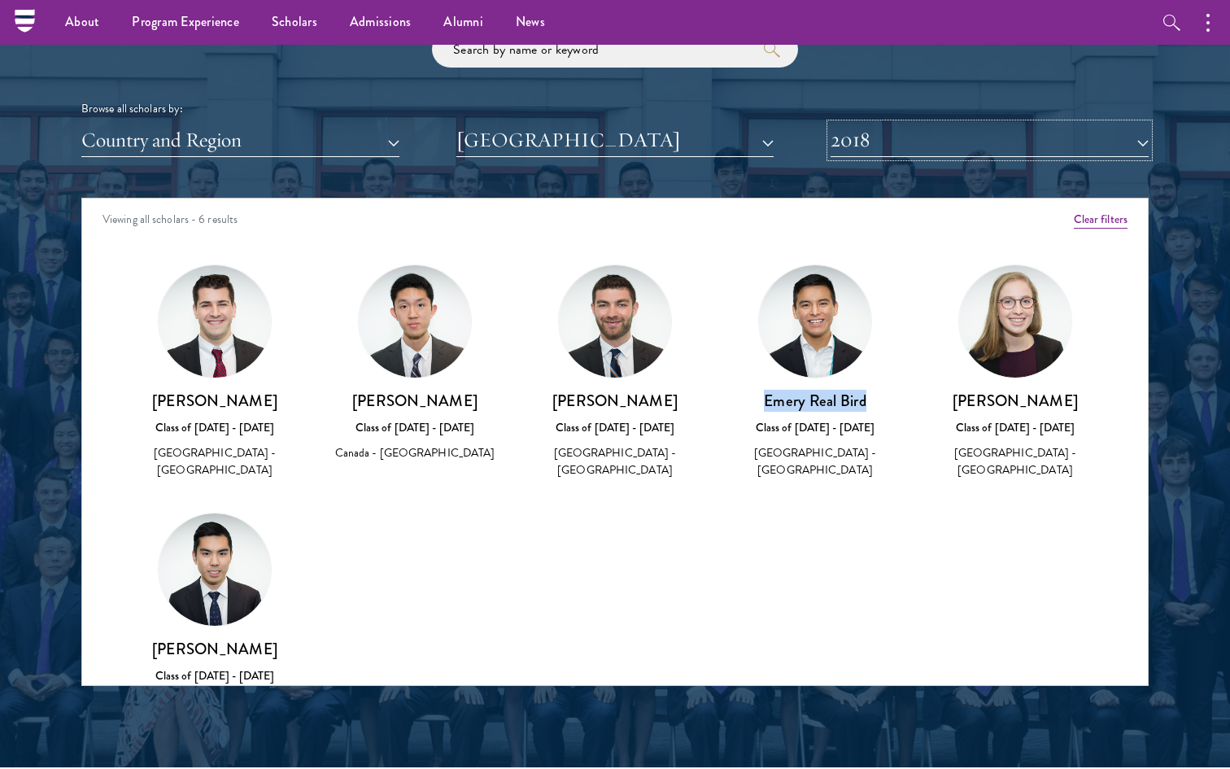
click at [1018, 154] on button "2018" at bounding box center [990, 140] width 318 height 33
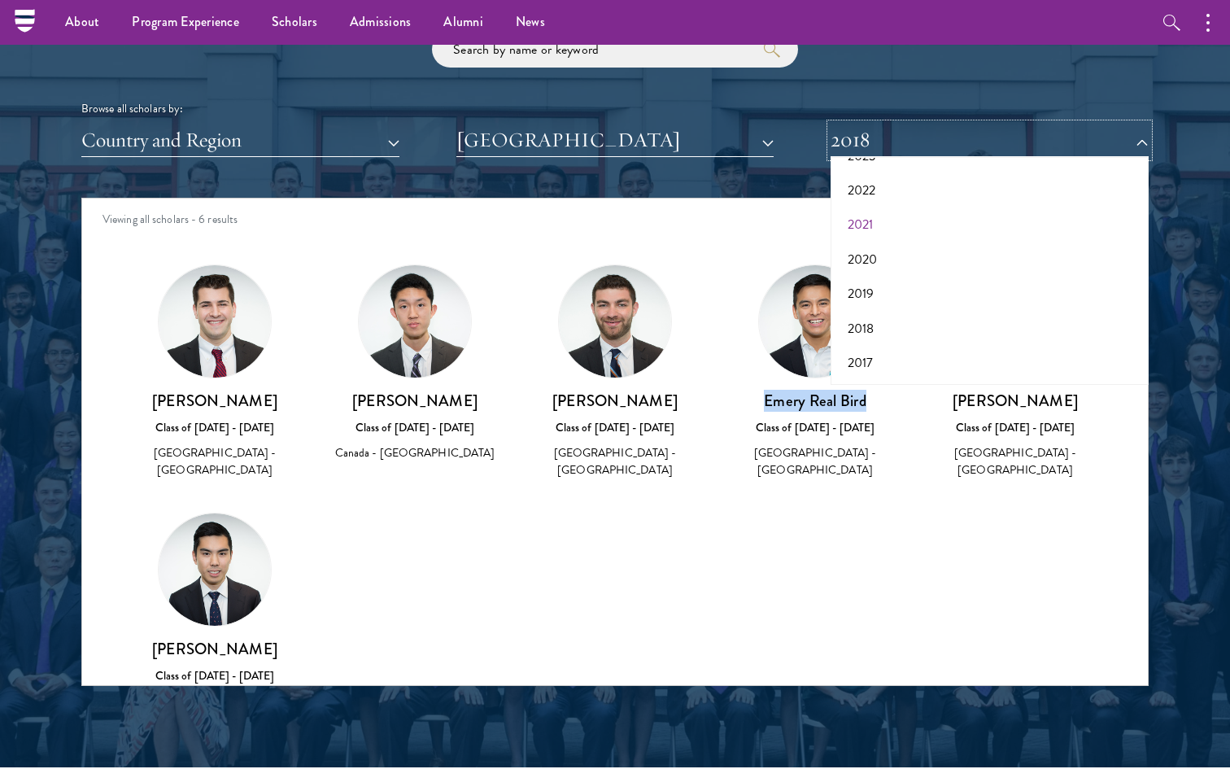
scroll to position [0, 0]
click at [942, 224] on button "2026" at bounding box center [990, 221] width 308 height 34
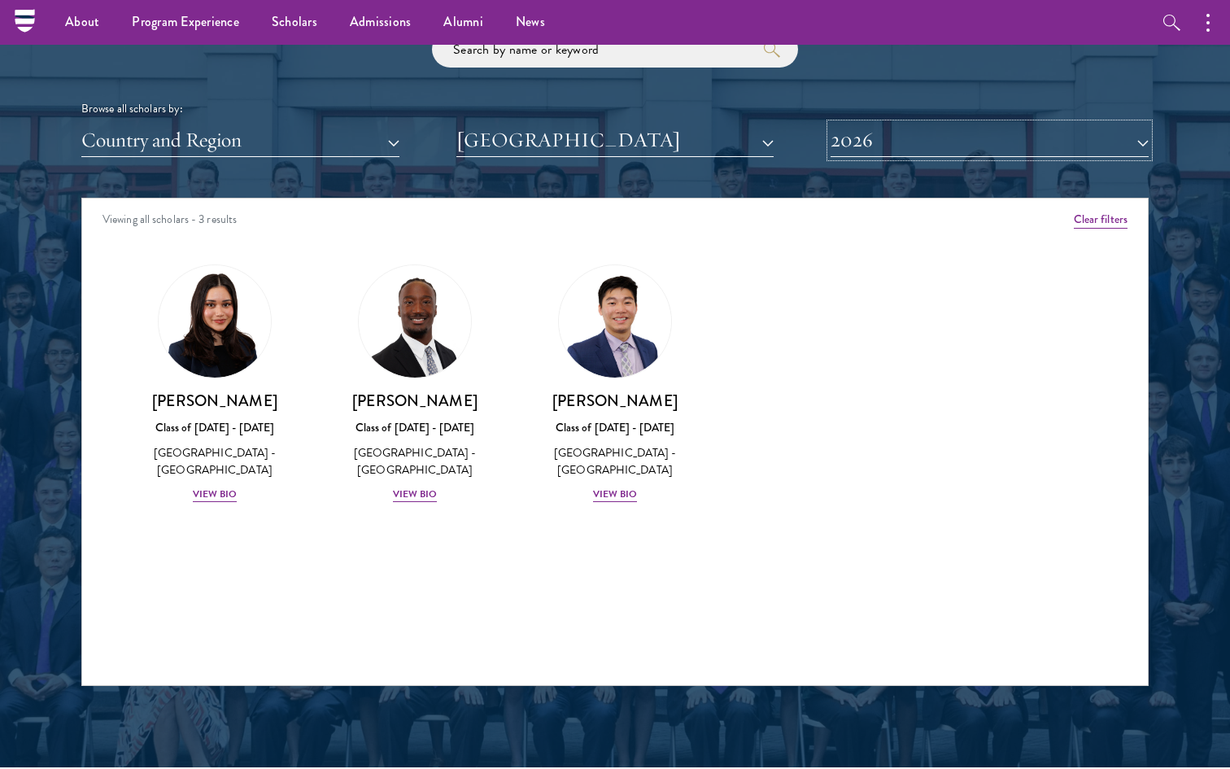
click at [923, 144] on button "2026" at bounding box center [990, 140] width 318 height 33
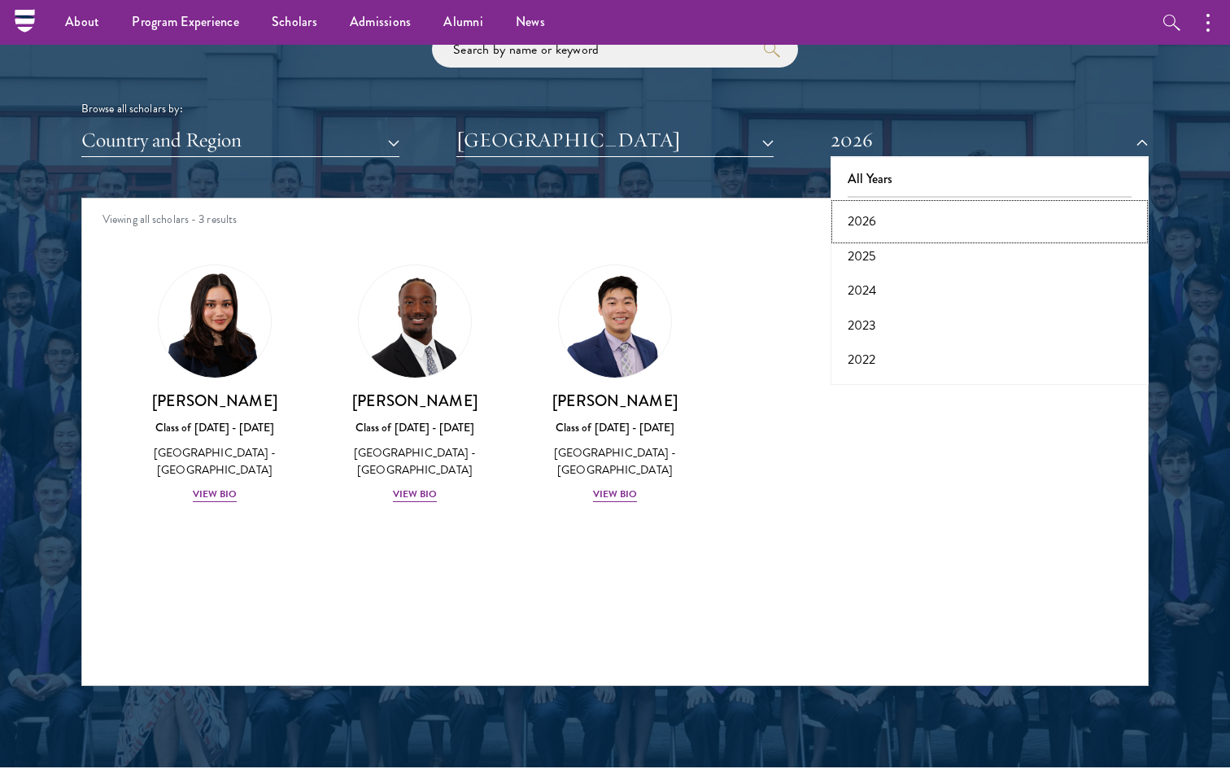
click at [895, 232] on button "2026" at bounding box center [990, 221] width 308 height 34
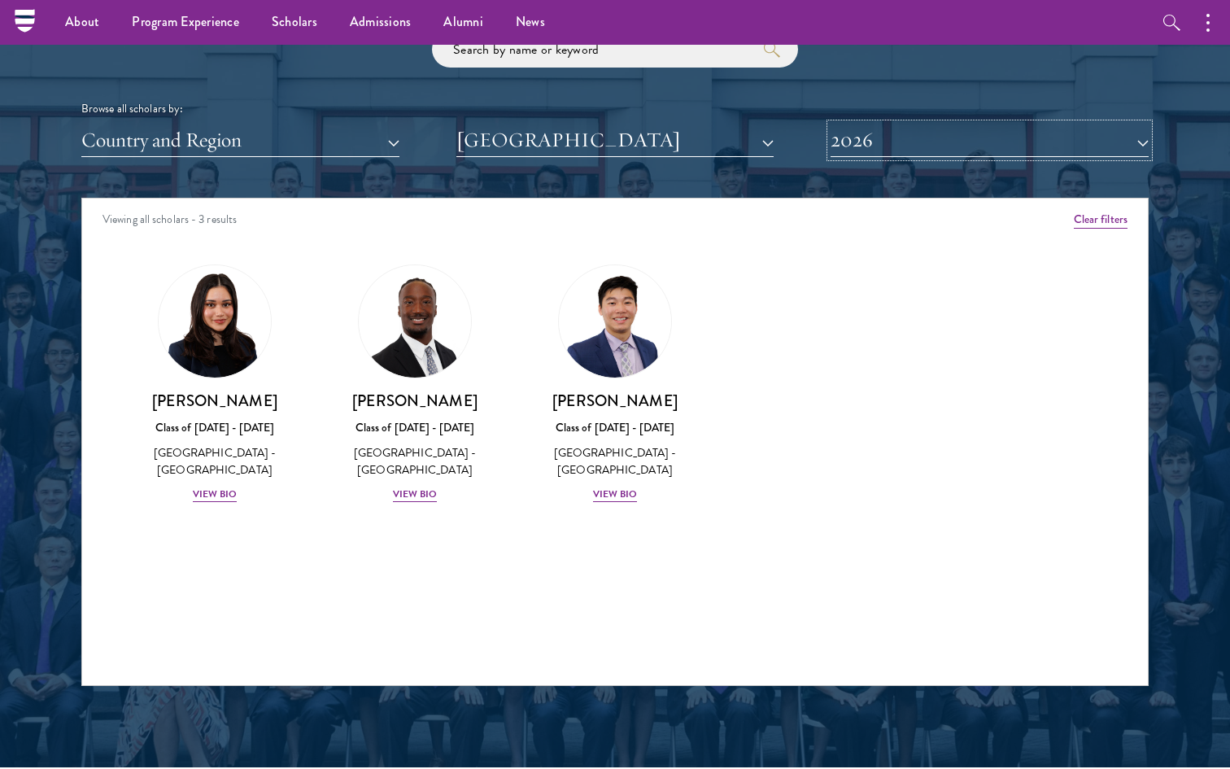
click at [897, 152] on button "2026" at bounding box center [990, 140] width 318 height 33
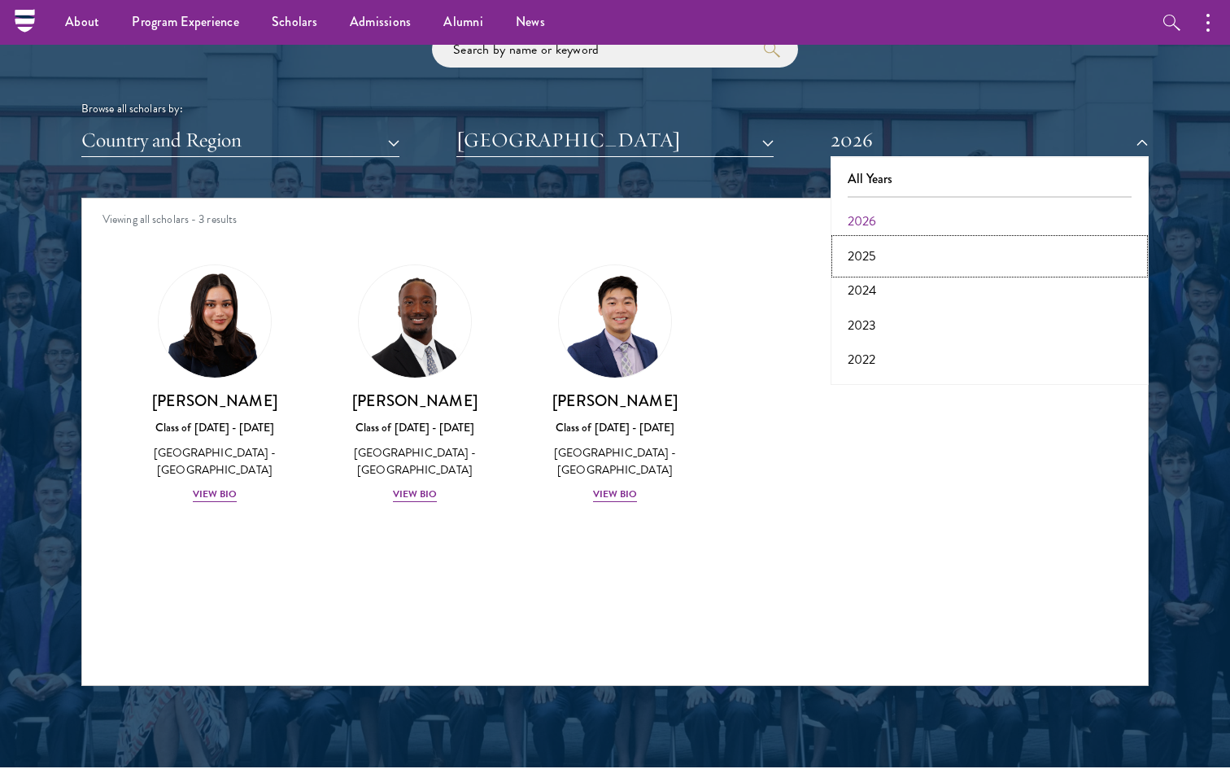
click at [864, 251] on button "2025" at bounding box center [990, 256] width 308 height 34
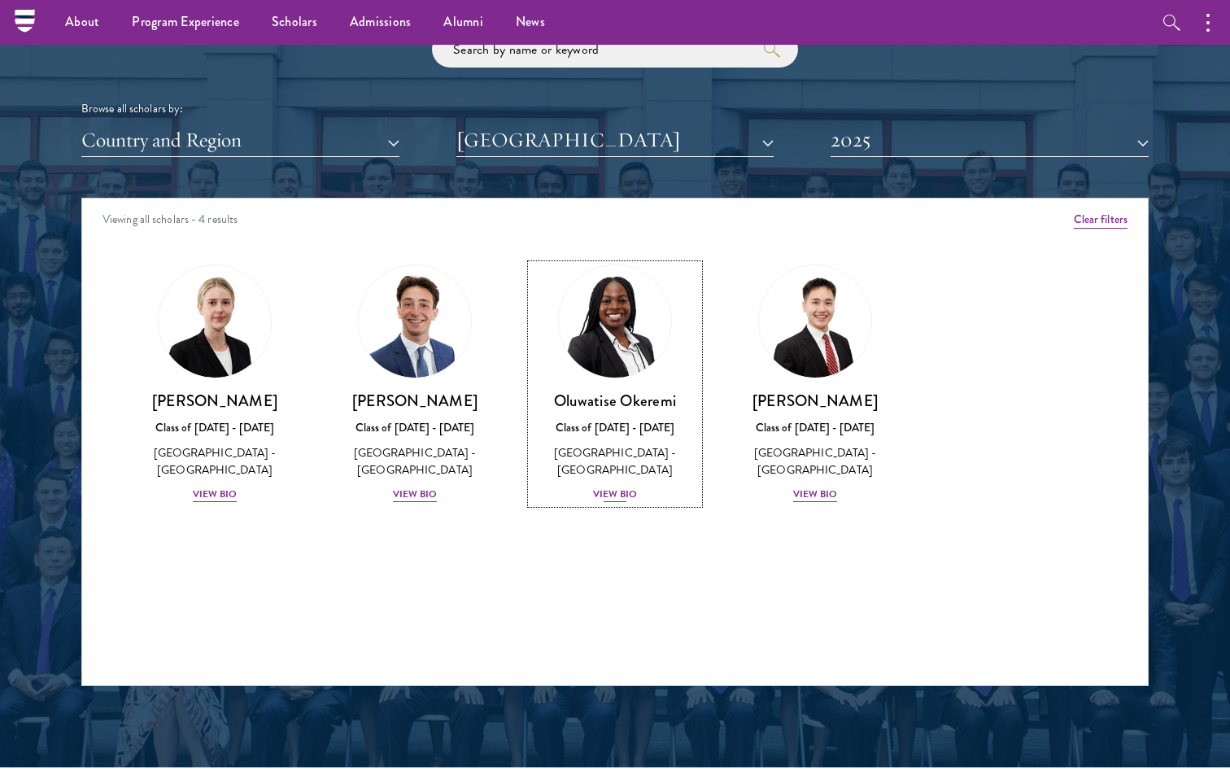
click at [620, 443] on div "Oluwatise Okeremi Class of [DATE] - [DATE] [GEOGRAPHIC_DATA] - [GEOGRAPHIC_DATA…" at bounding box center [615, 447] width 168 height 113
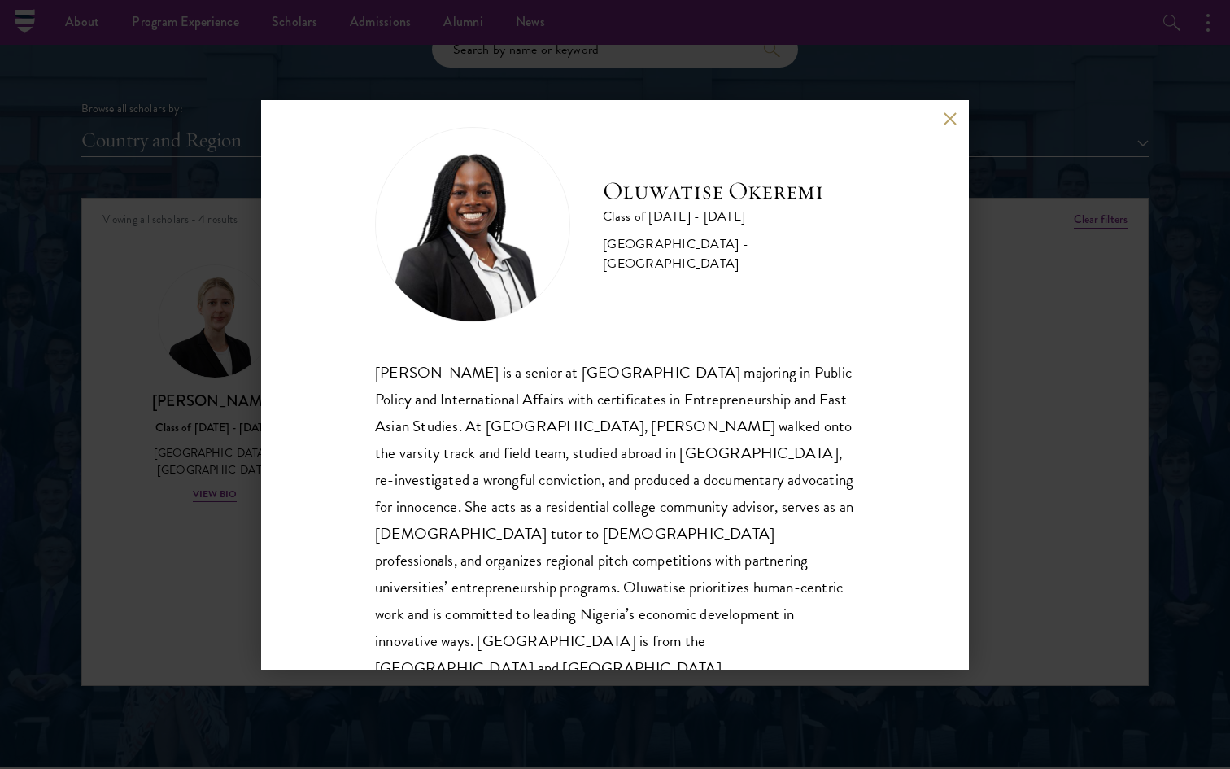
scroll to position [32, 0]
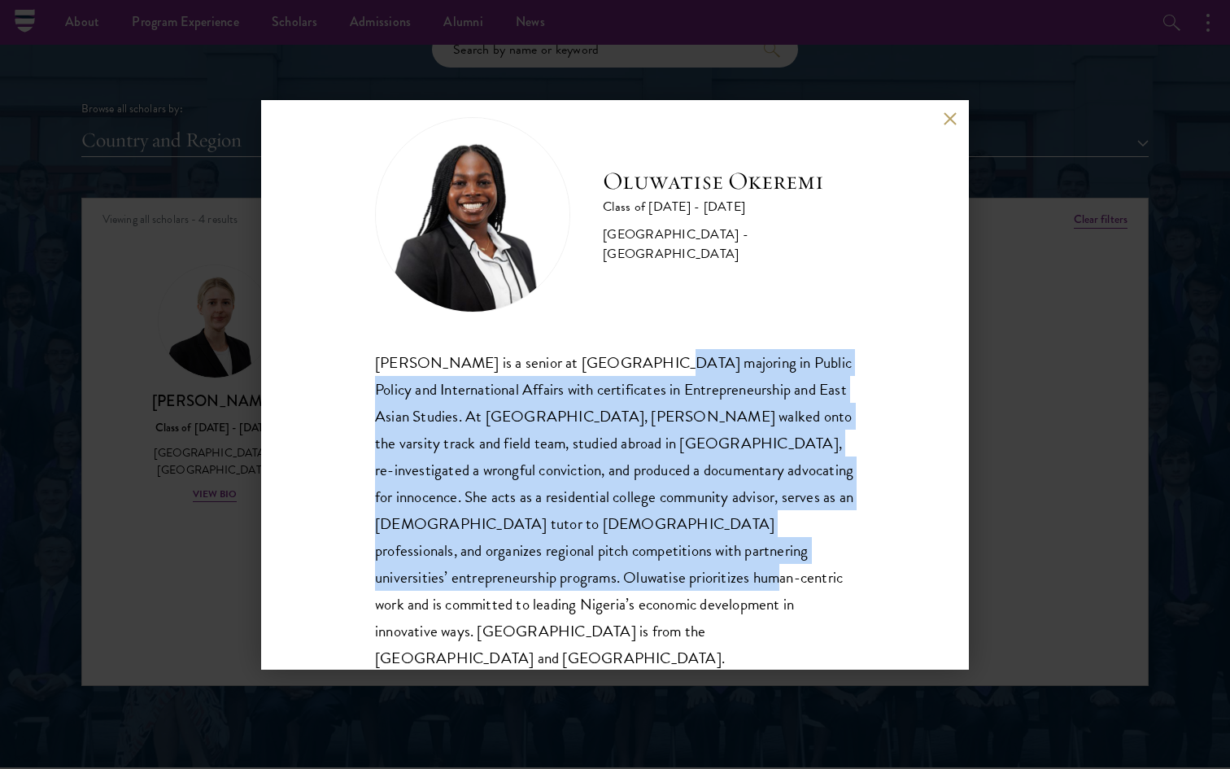
drag, startPoint x: 631, startPoint y: 358, endPoint x: 583, endPoint y: 574, distance: 220.7
click at [583, 574] on div "[PERSON_NAME] is a senior at [GEOGRAPHIC_DATA] majoring in Public Policy and In…" at bounding box center [615, 510] width 480 height 323
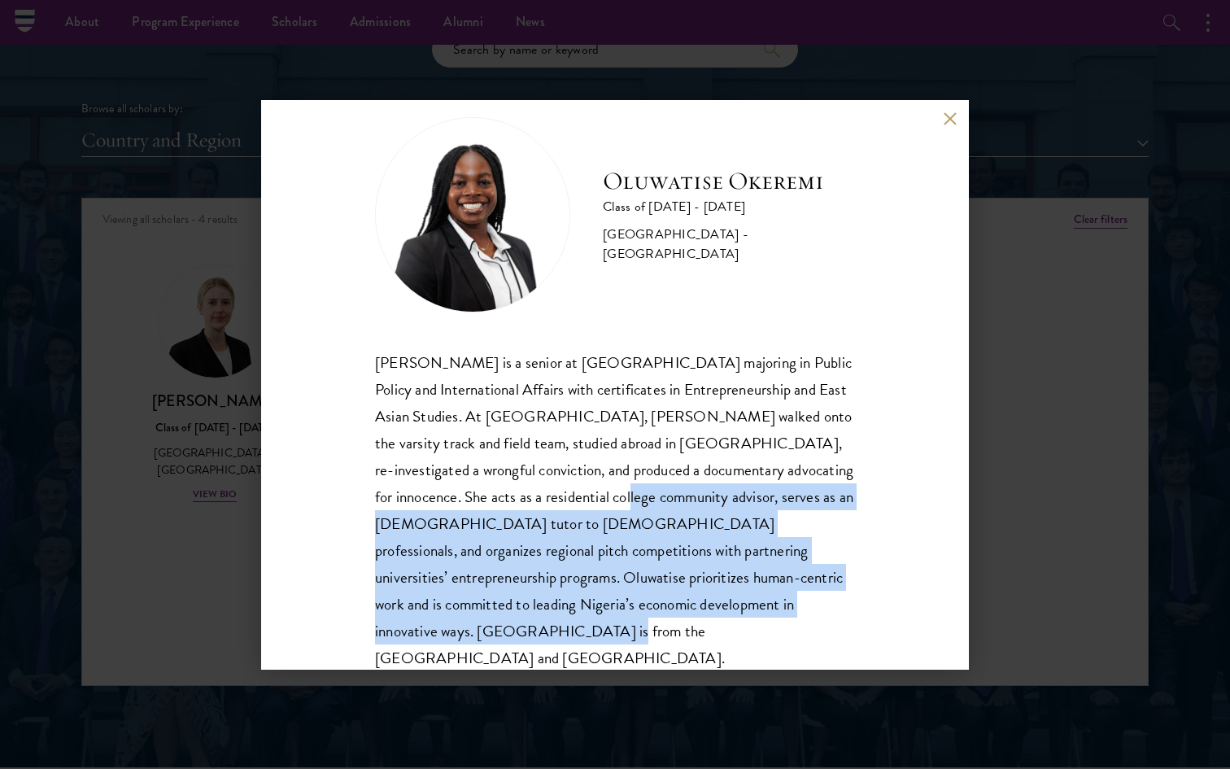
drag, startPoint x: 570, startPoint y: 618, endPoint x: 539, endPoint y: 500, distance: 122.0
click at [539, 500] on div "[PERSON_NAME] is a senior at [GEOGRAPHIC_DATA] majoring in Public Policy and In…" at bounding box center [615, 510] width 480 height 323
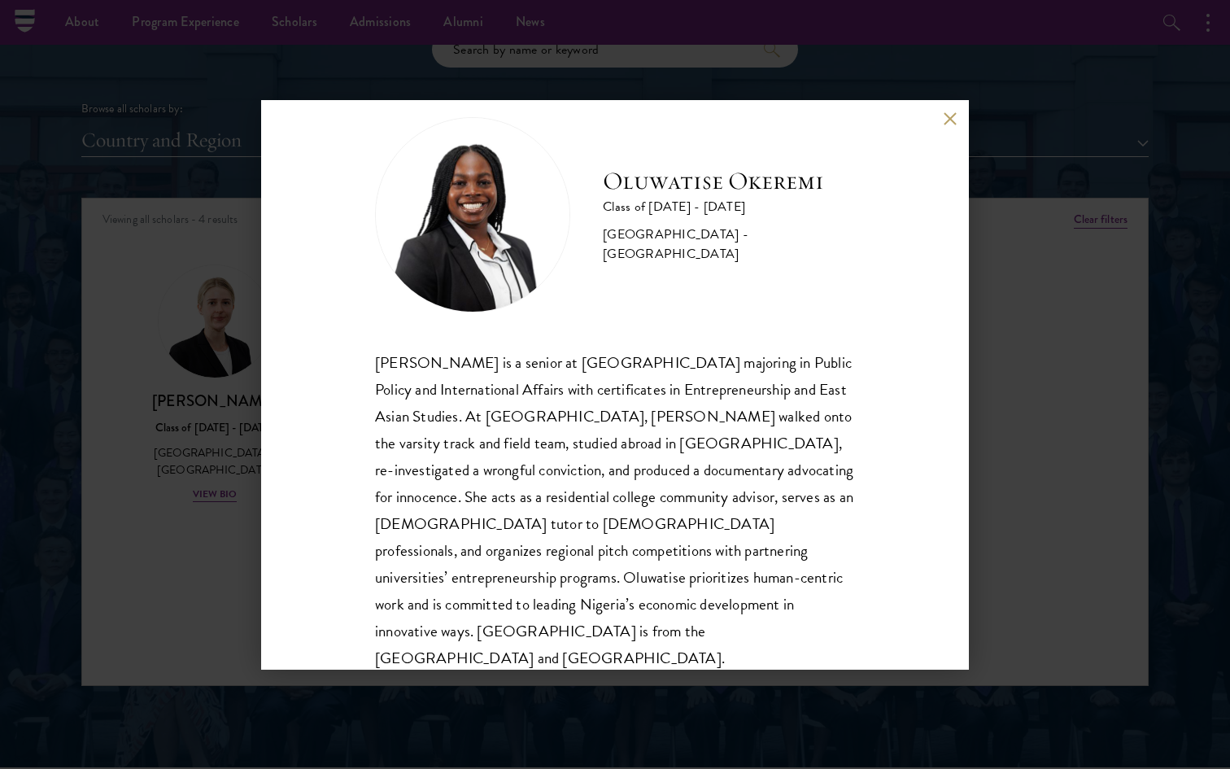
click at [539, 500] on div "[PERSON_NAME] is a senior at [GEOGRAPHIC_DATA] majoring in Public Policy and In…" at bounding box center [615, 510] width 480 height 323
click at [184, 606] on div "Oluwatise Okeremi Class of [DATE] - [DATE] [GEOGRAPHIC_DATA] - [GEOGRAPHIC_DATA…" at bounding box center [615, 384] width 1230 height 769
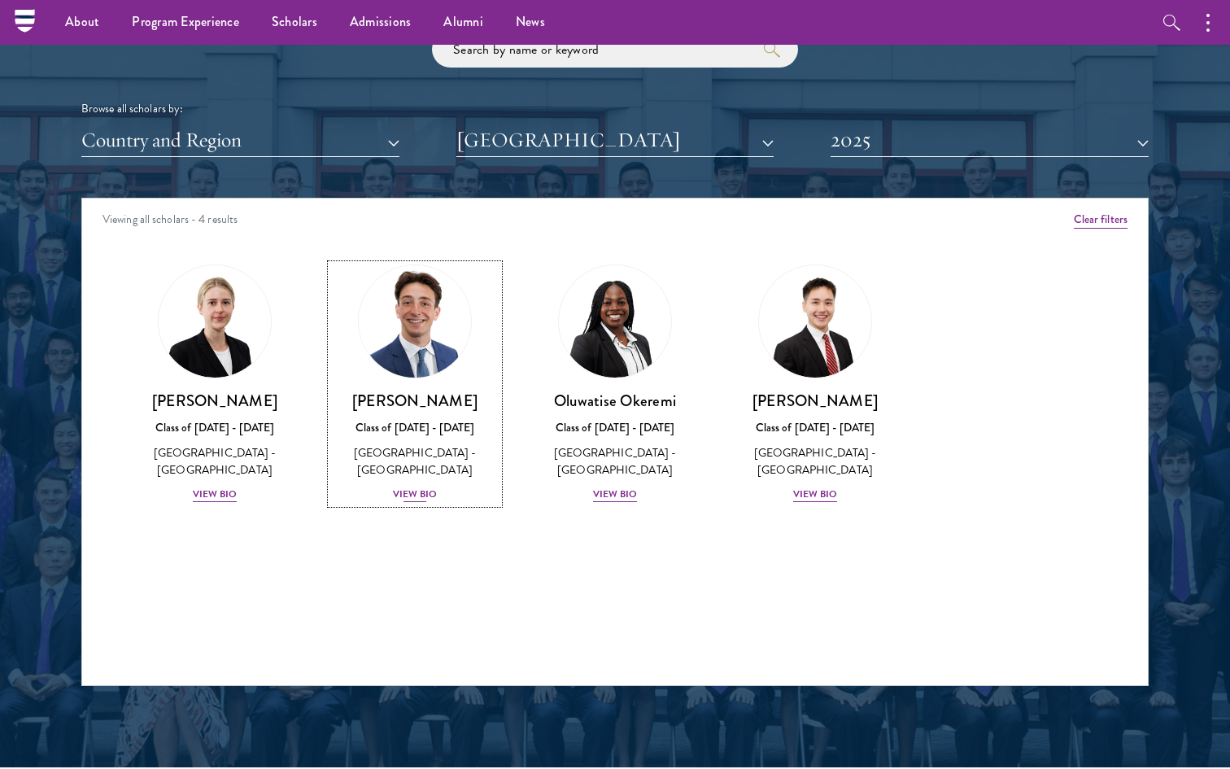
click at [402, 487] on div "View Bio" at bounding box center [415, 494] width 45 height 15
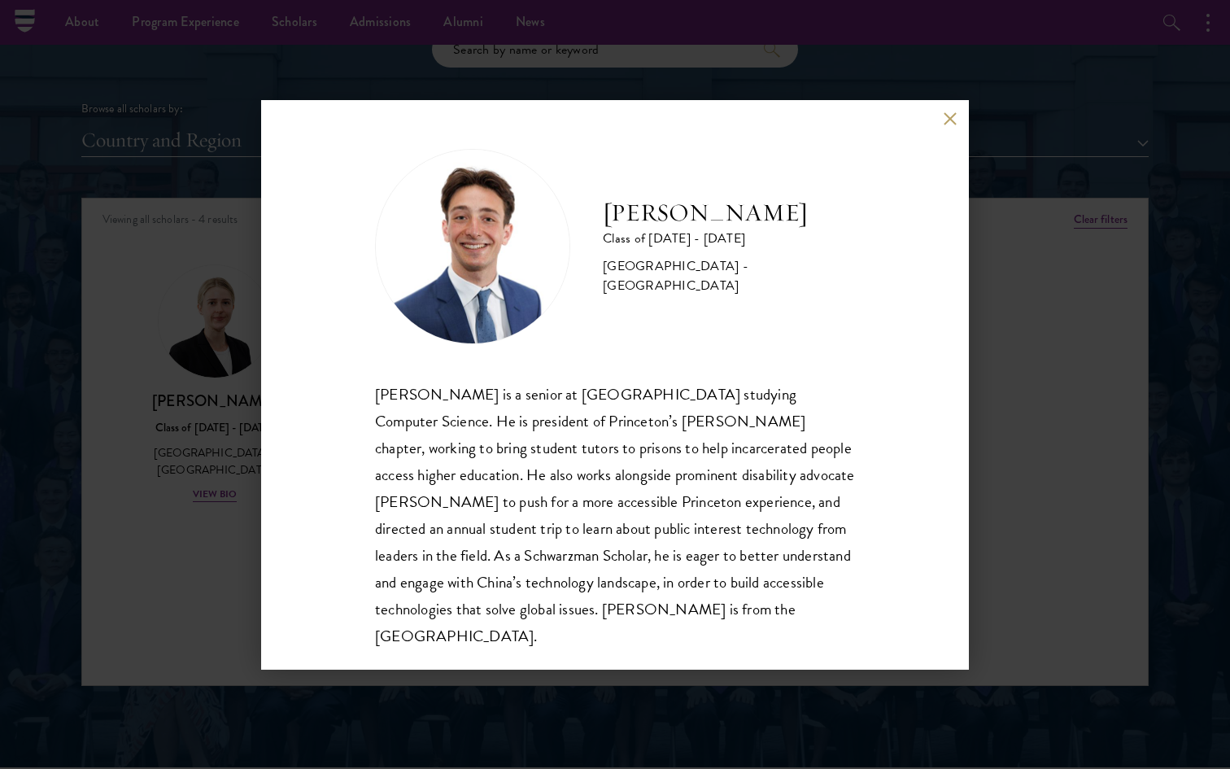
click at [224, 551] on div "[PERSON_NAME] Class of [DATE] - [DATE] [GEOGRAPHIC_DATA] - [GEOGRAPHIC_DATA] [P…" at bounding box center [615, 384] width 1230 height 769
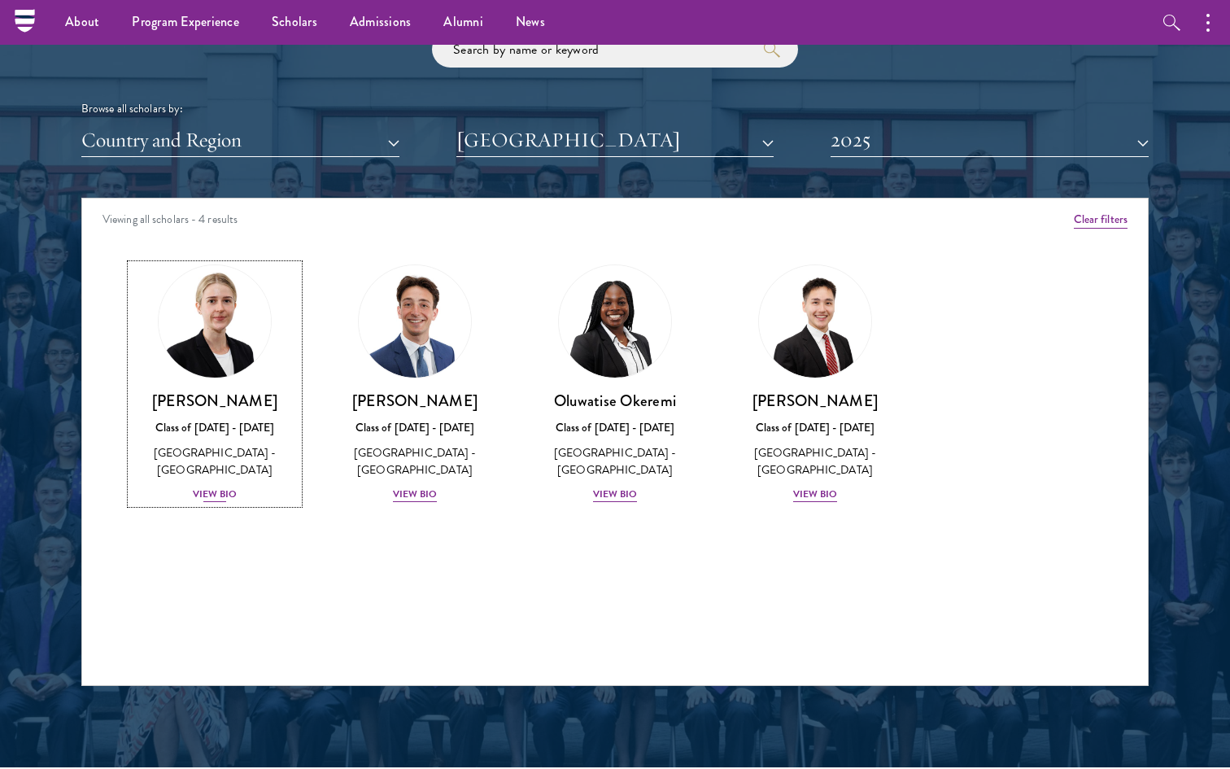
click at [225, 493] on div "View Bio" at bounding box center [215, 494] width 45 height 15
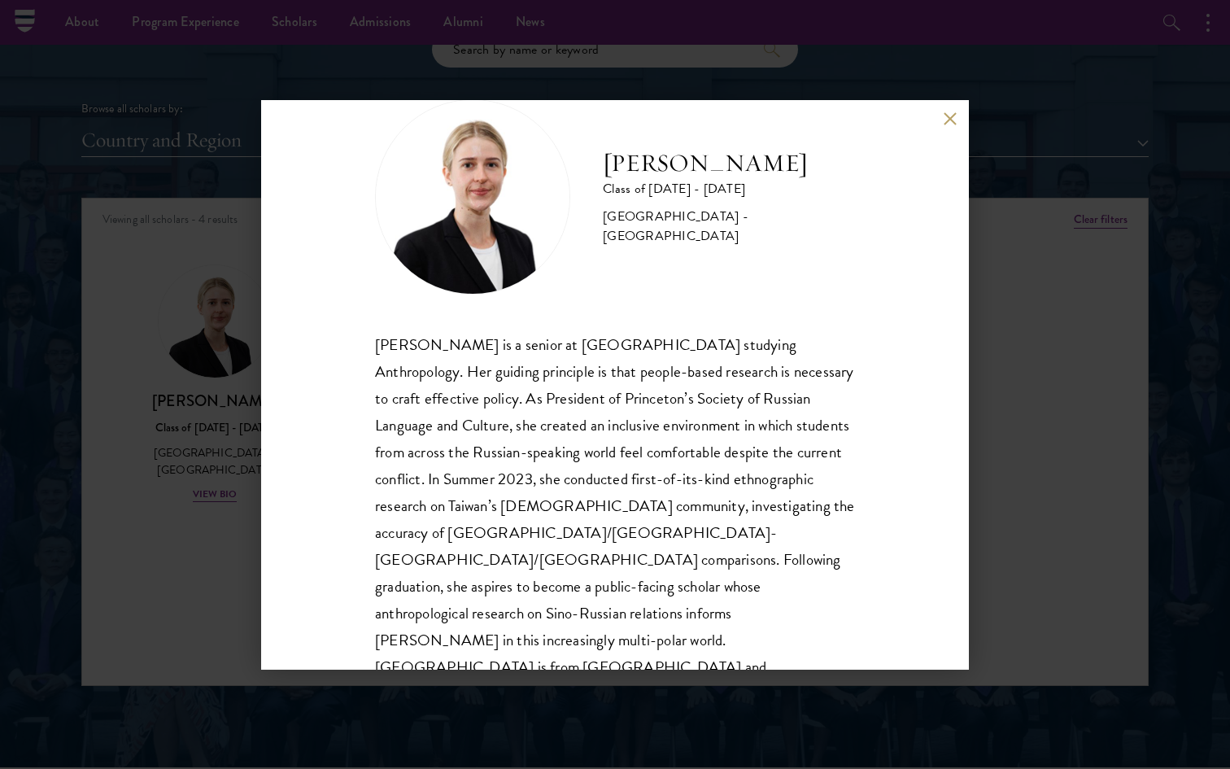
scroll to position [55, 0]
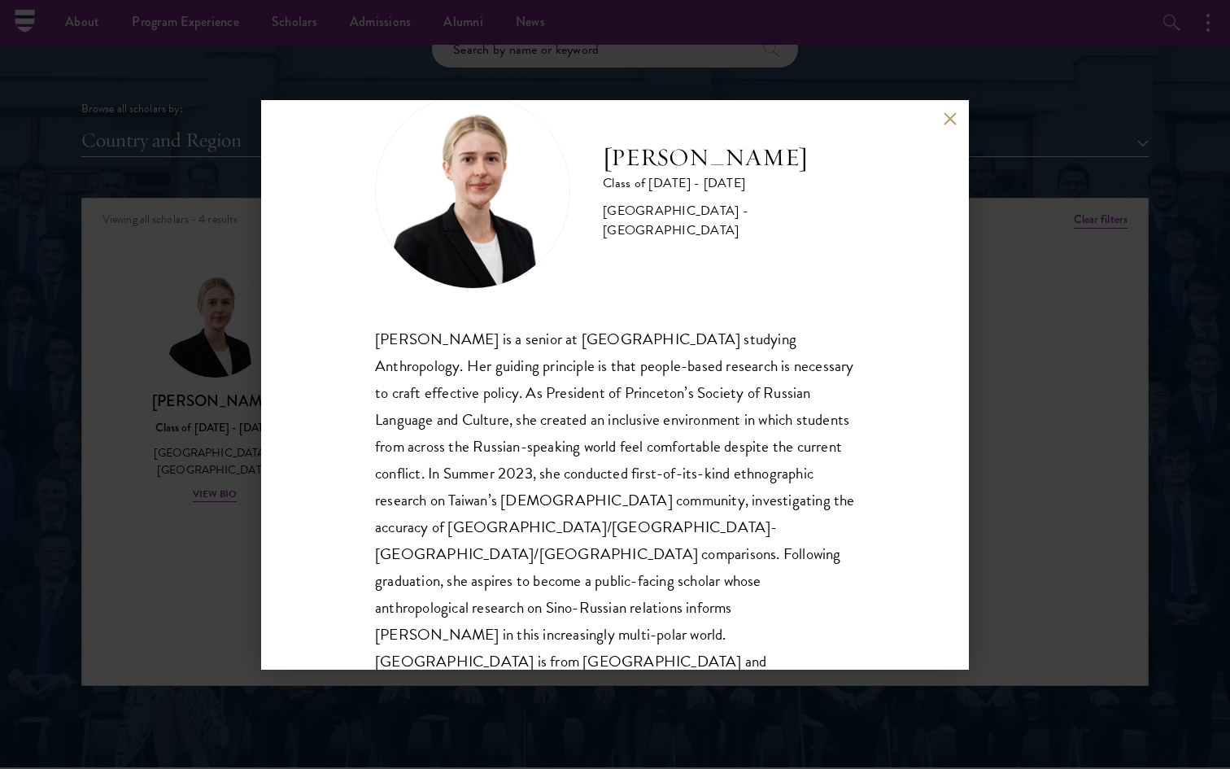
click at [255, 588] on div "[PERSON_NAME] Class of [DATE] - [DATE] [GEOGRAPHIC_DATA] - [GEOGRAPHIC_DATA] [P…" at bounding box center [615, 384] width 1230 height 769
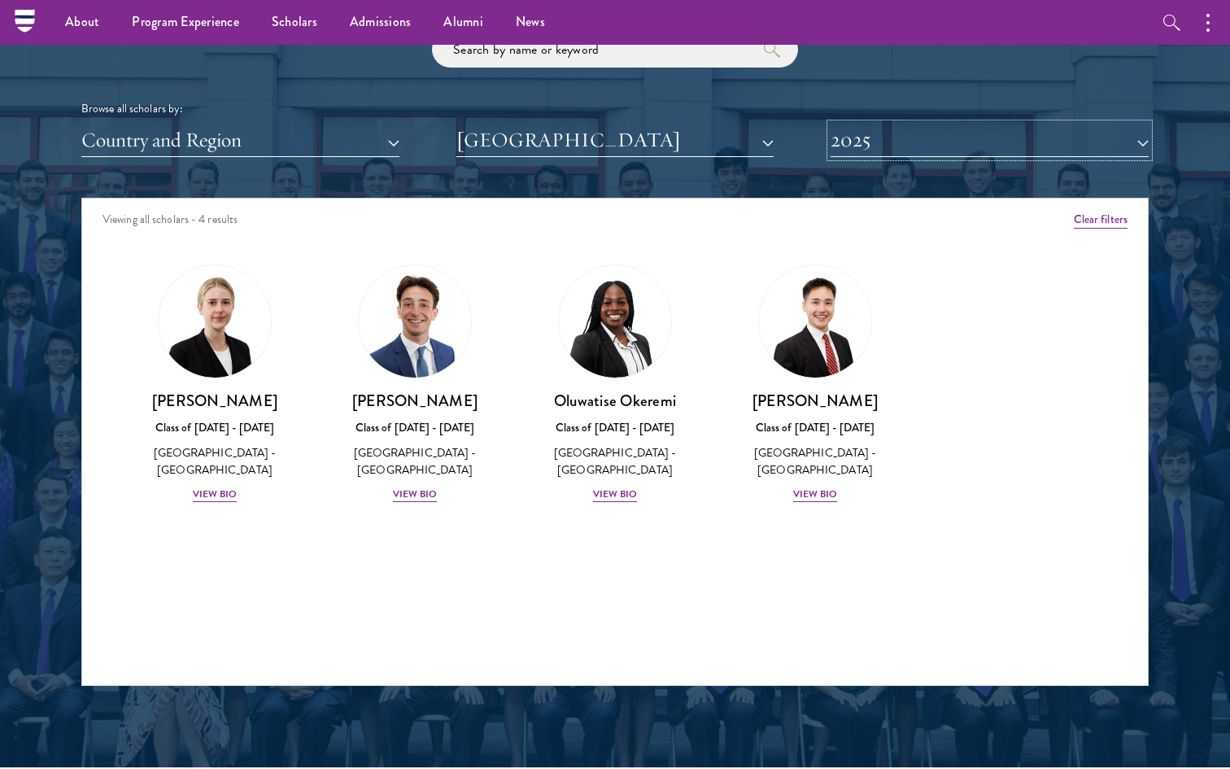
click at [845, 150] on button "2025" at bounding box center [990, 140] width 318 height 33
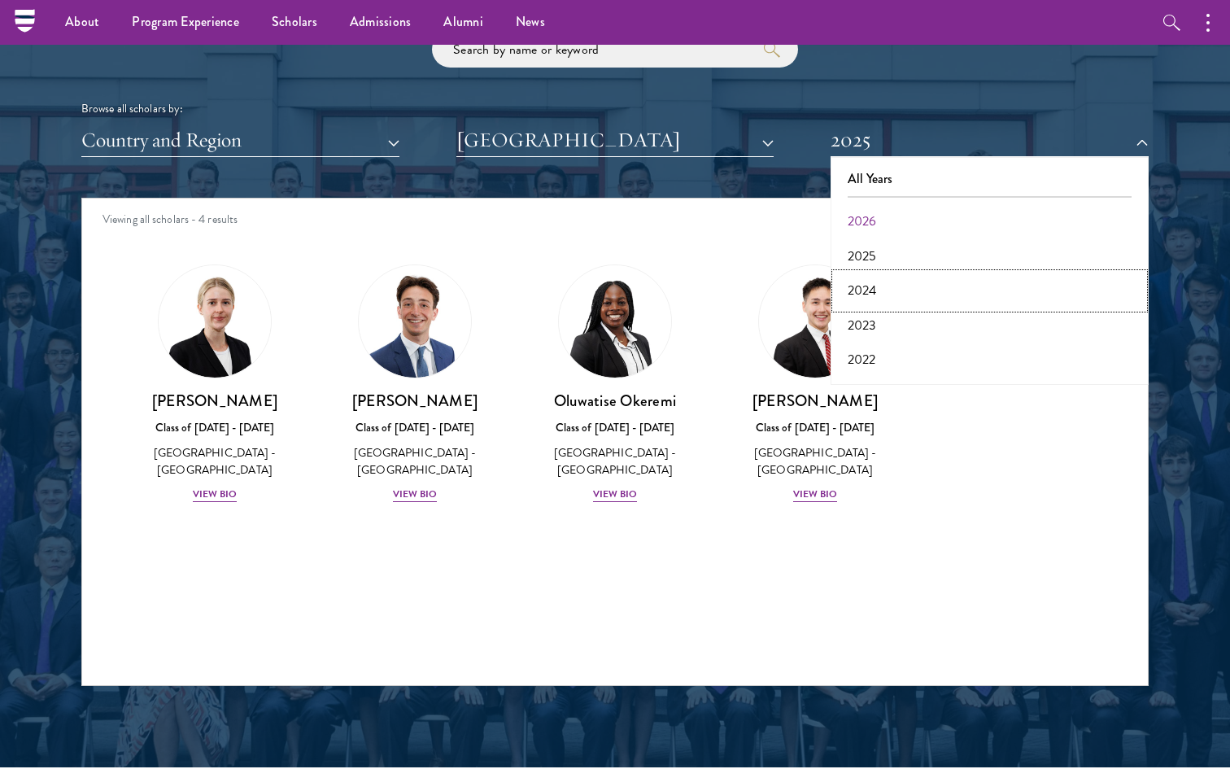
click at [871, 284] on button "2024" at bounding box center [990, 290] width 308 height 34
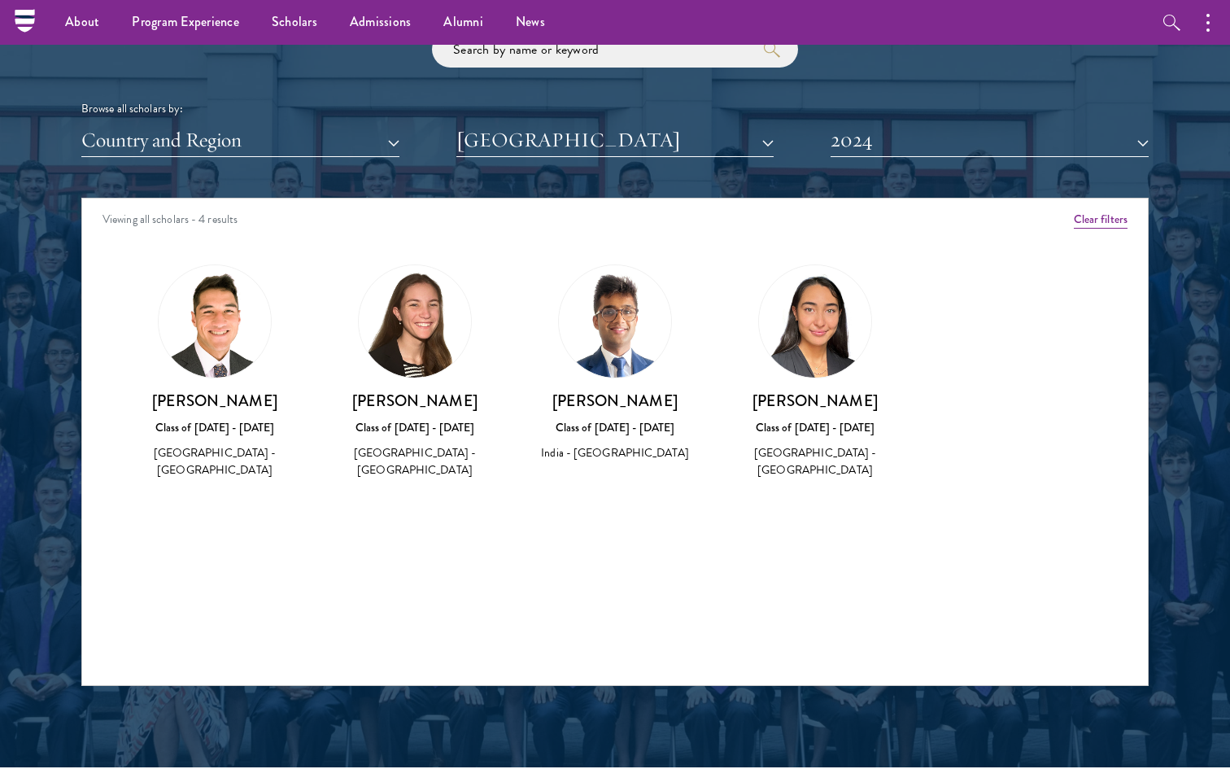
click at [801, 443] on div "[PERSON_NAME] Class of [DATE] - [DATE] [GEOGRAPHIC_DATA] - [GEOGRAPHIC_DATA]" at bounding box center [816, 436] width 168 height 90
drag, startPoint x: 152, startPoint y: 397, endPoint x: 279, endPoint y: 398, distance: 126.9
click at [279, 398] on h3 "[PERSON_NAME]" at bounding box center [215, 401] width 168 height 20
copy h3 "[PERSON_NAME]"
click at [896, 151] on button "2024" at bounding box center [990, 140] width 318 height 33
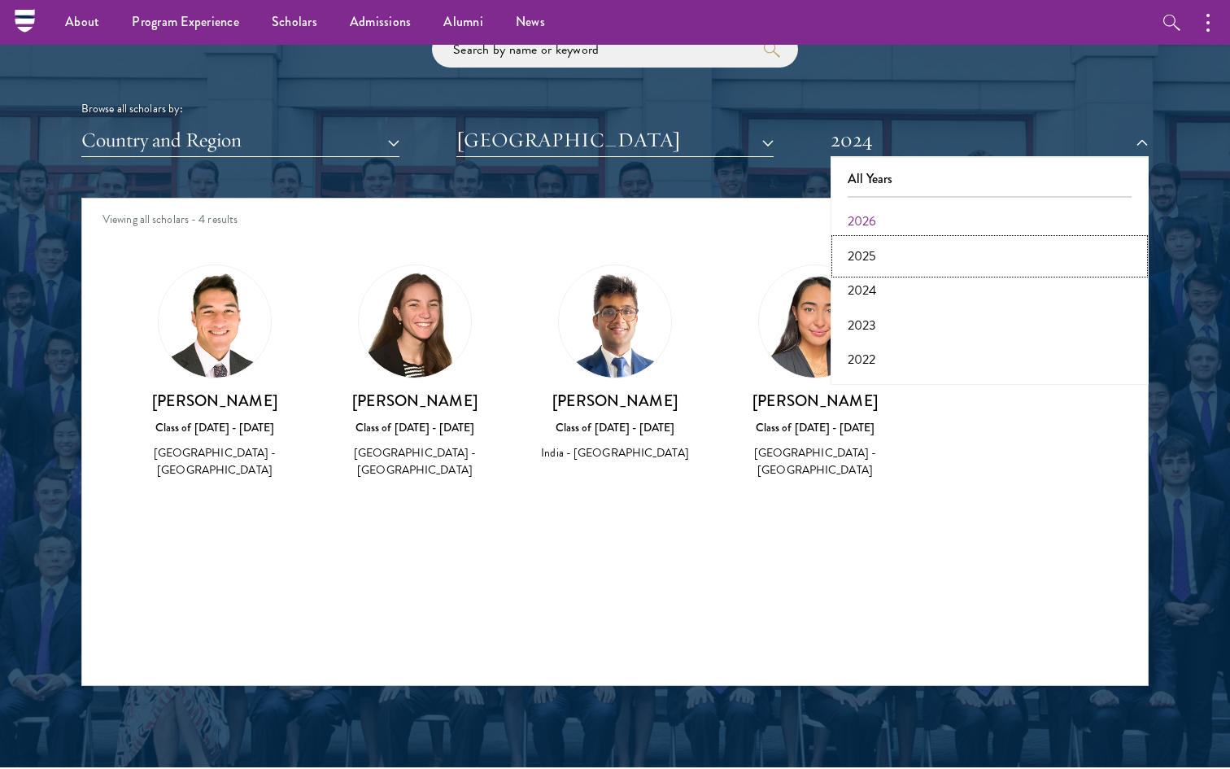
click at [873, 251] on button "2025" at bounding box center [990, 256] width 308 height 34
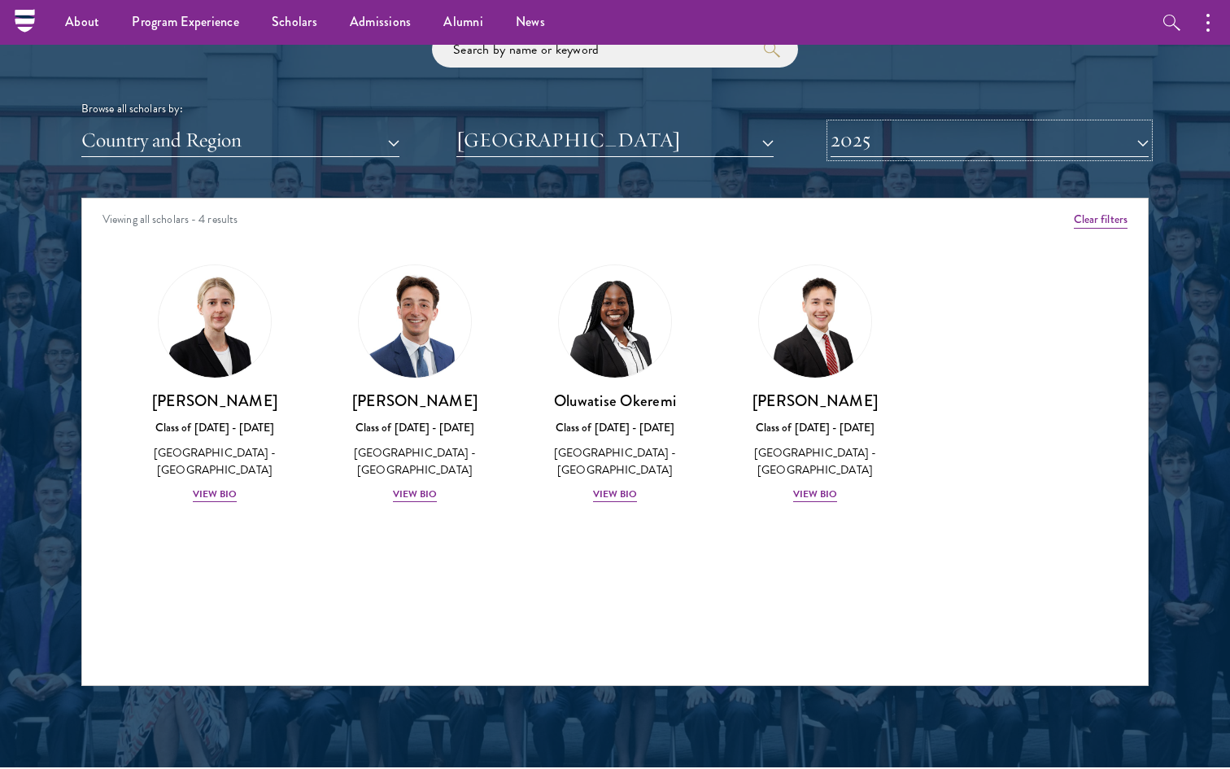
click at [905, 151] on button "2025" at bounding box center [990, 140] width 318 height 33
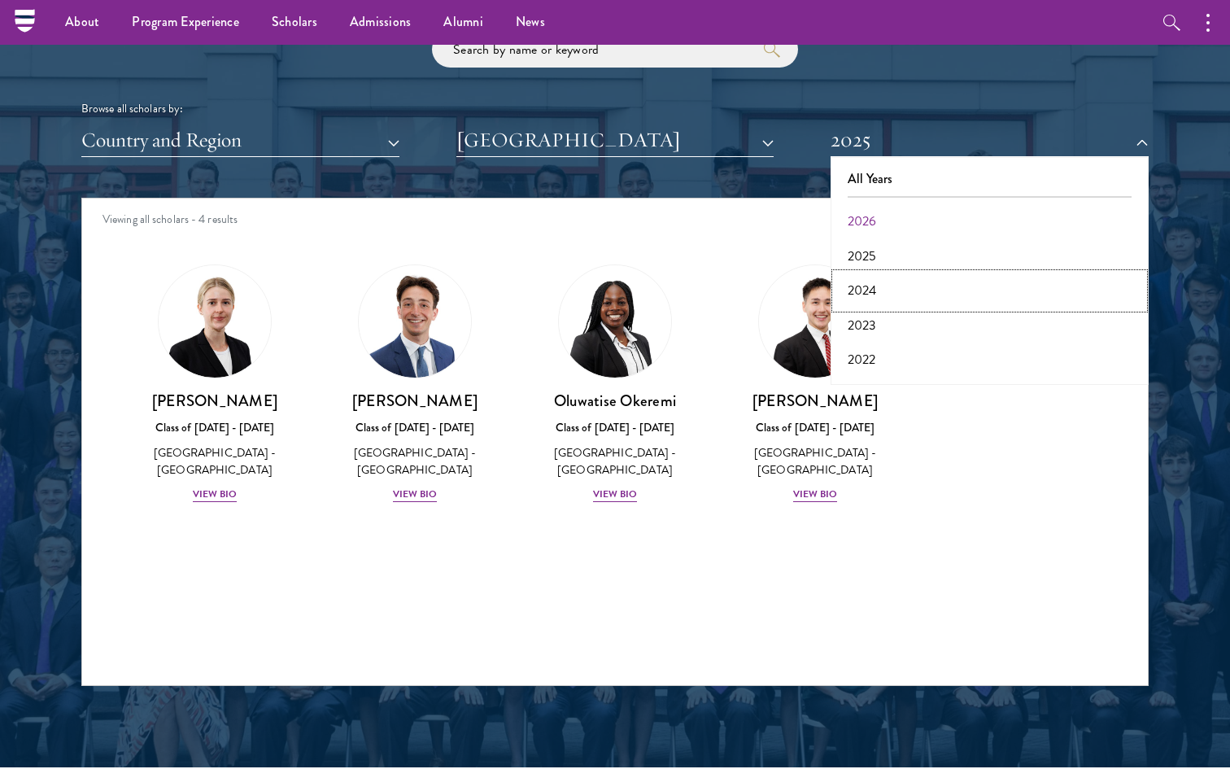
click at [861, 292] on button "2024" at bounding box center [990, 290] width 308 height 34
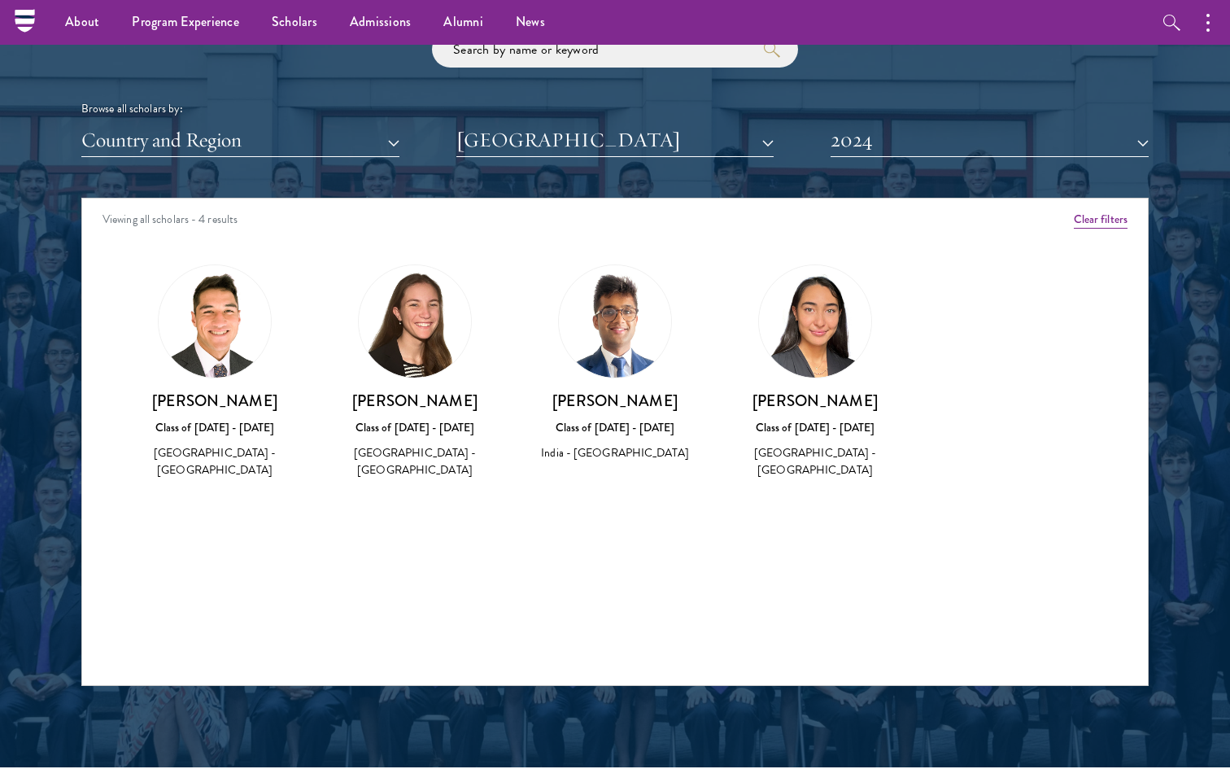
click at [873, 173] on div "Scholar Directory Congratulations and welcome to the Schwarzman Scholars Class …" at bounding box center [615, 272] width 1068 height 828
click at [872, 151] on button "2024" at bounding box center [990, 140] width 318 height 33
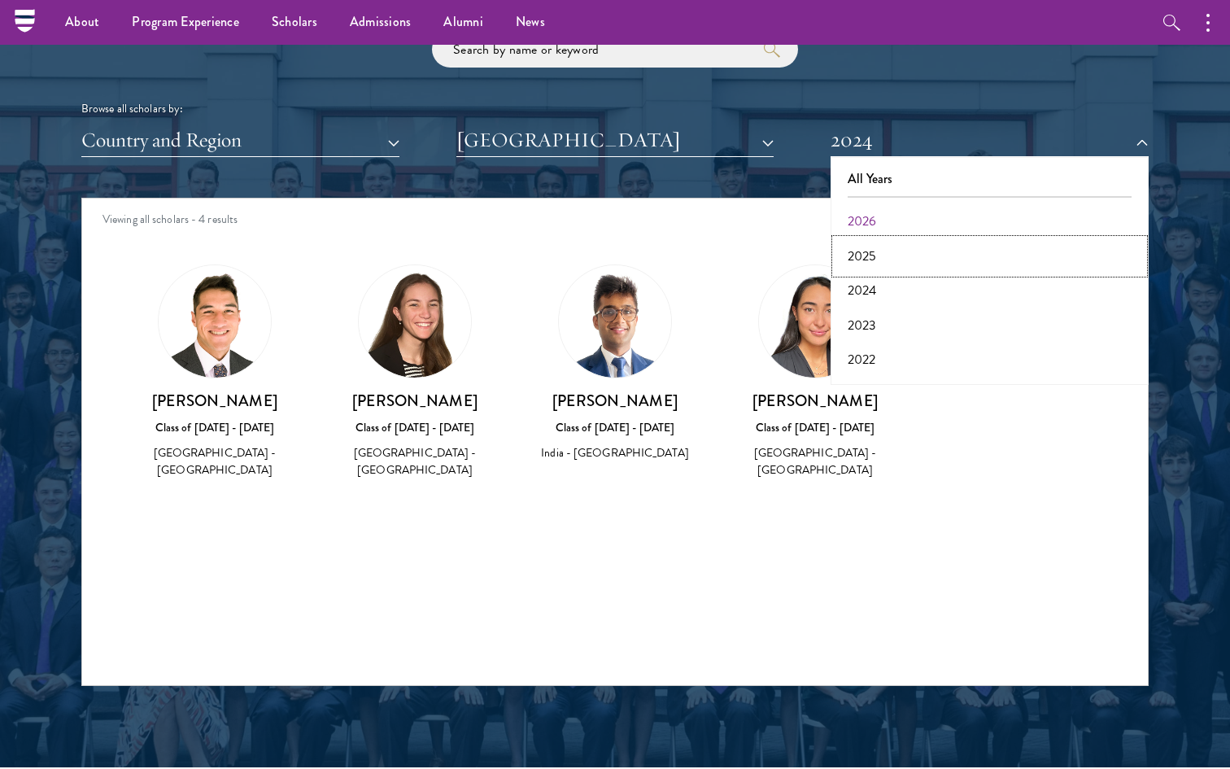
click at [861, 256] on button "2025" at bounding box center [990, 256] width 308 height 34
